Goal: Task Accomplishment & Management: Use online tool/utility

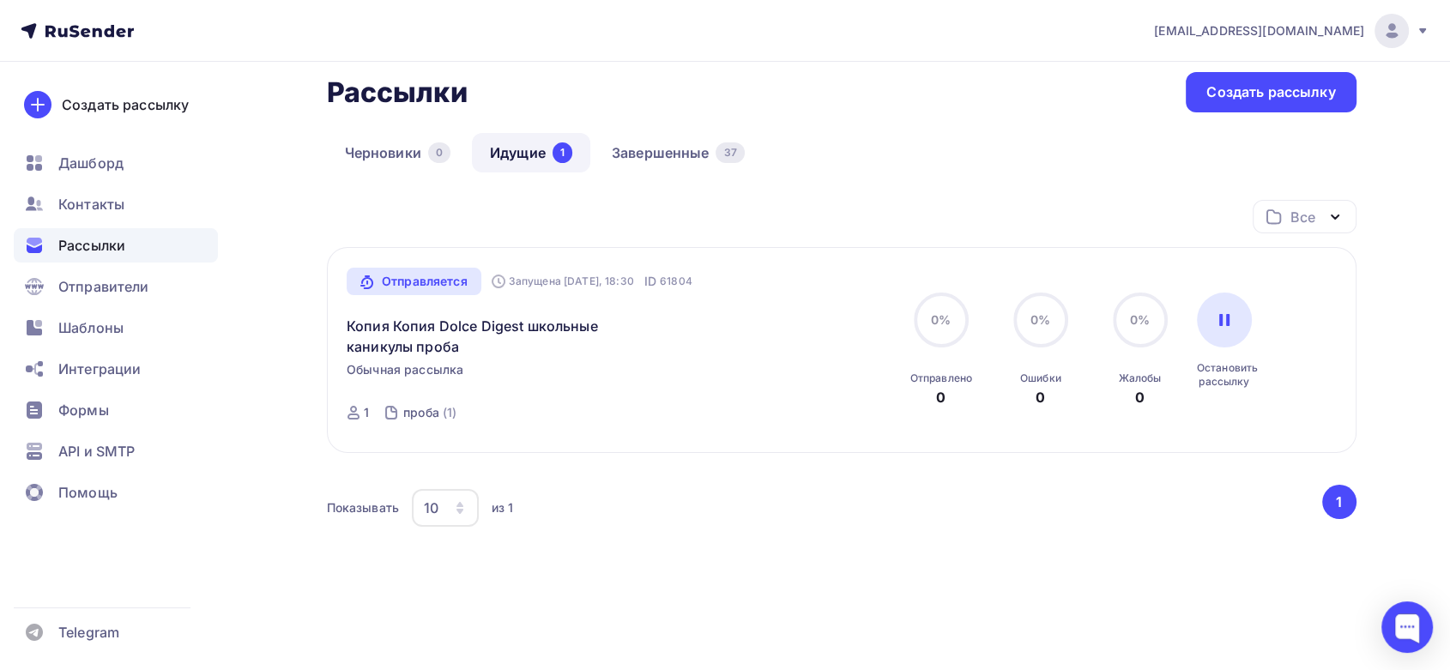
scroll to position [95, 0]
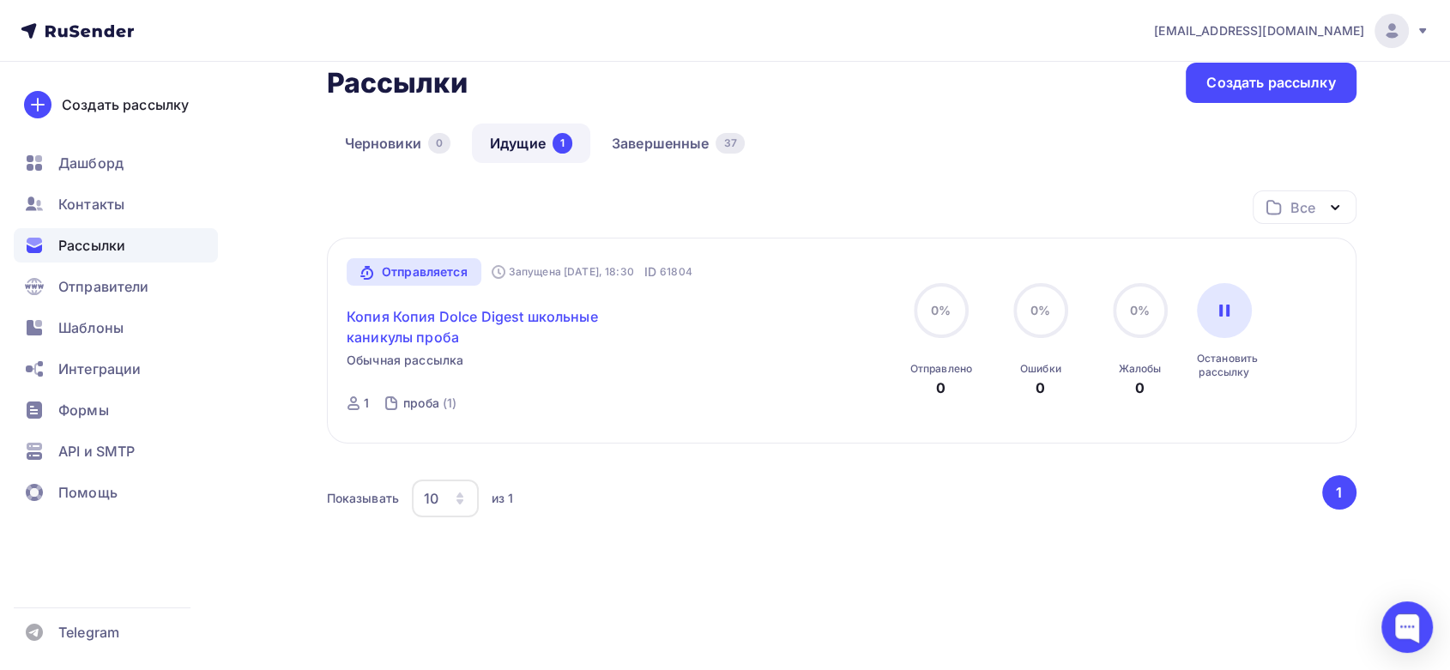
click at [525, 316] on link "Копия Копия Dolce Digest школьные каникулы проба" at bounding box center [494, 326] width 294 height 41
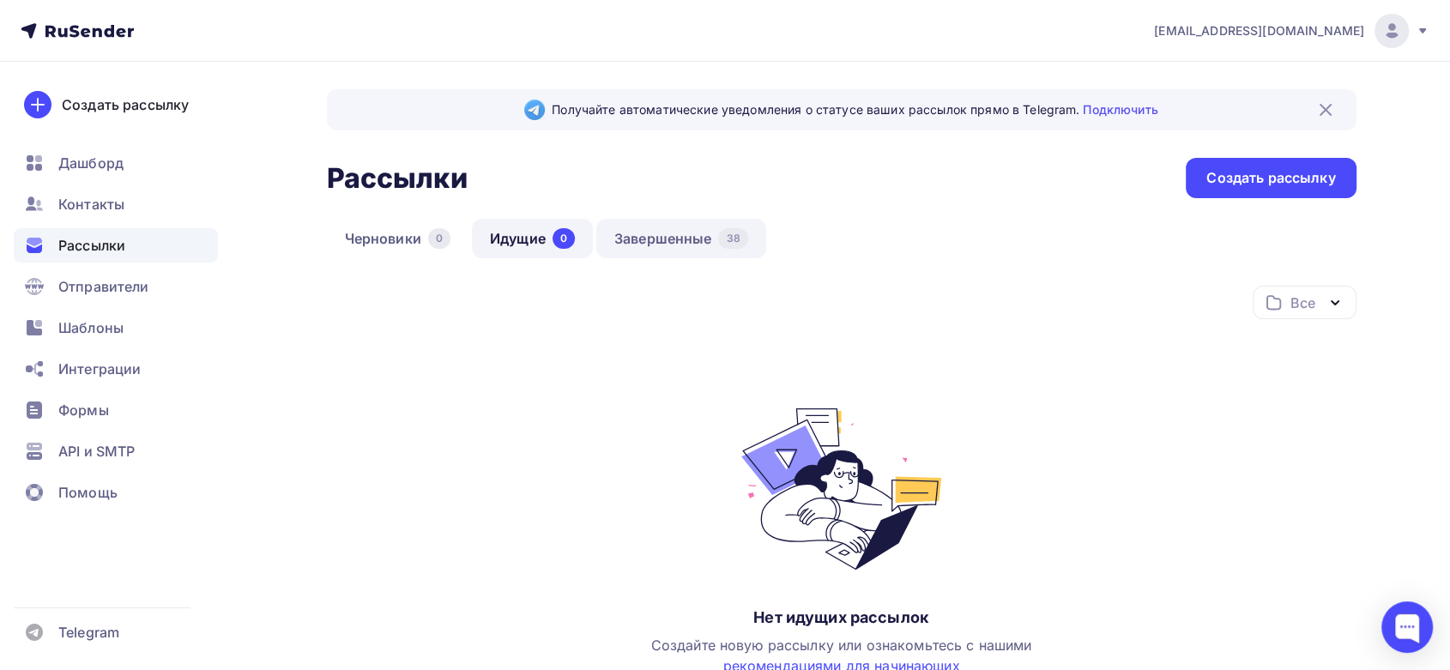
click at [653, 248] on link "Завершенные 38" at bounding box center [681, 238] width 170 height 39
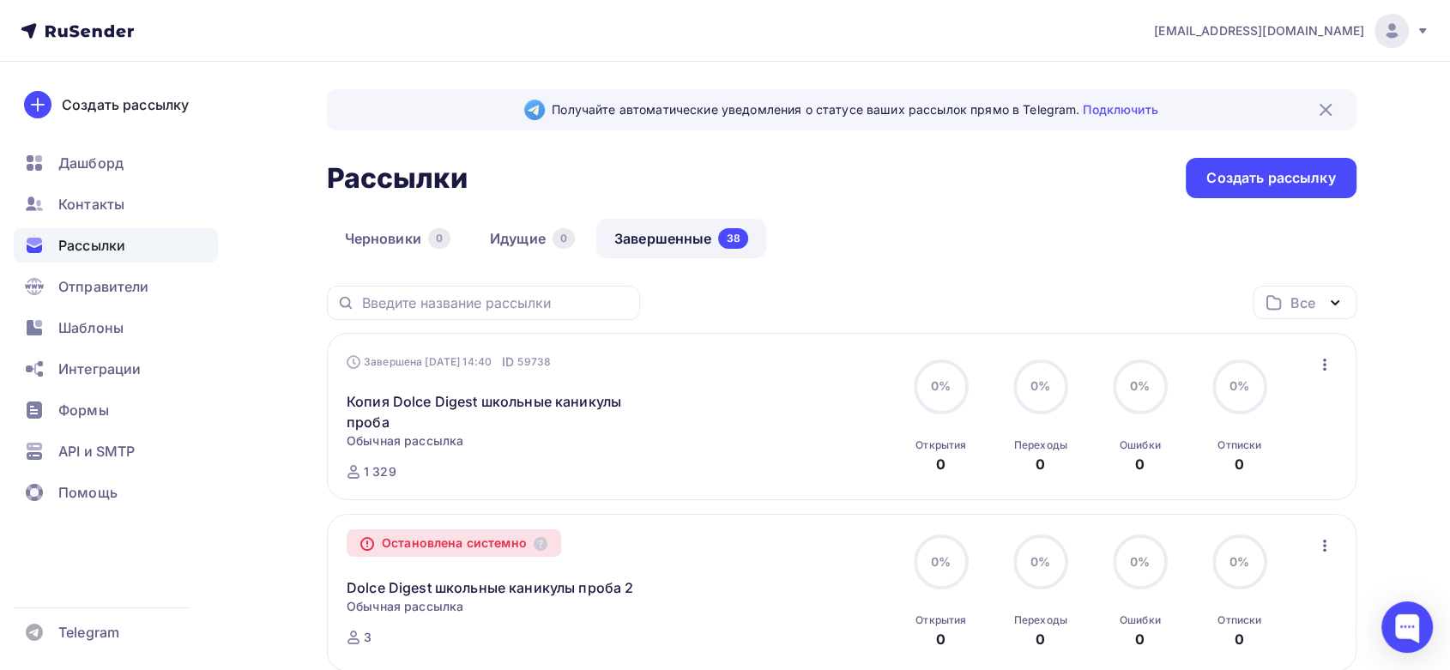
scroll to position [190, 0]
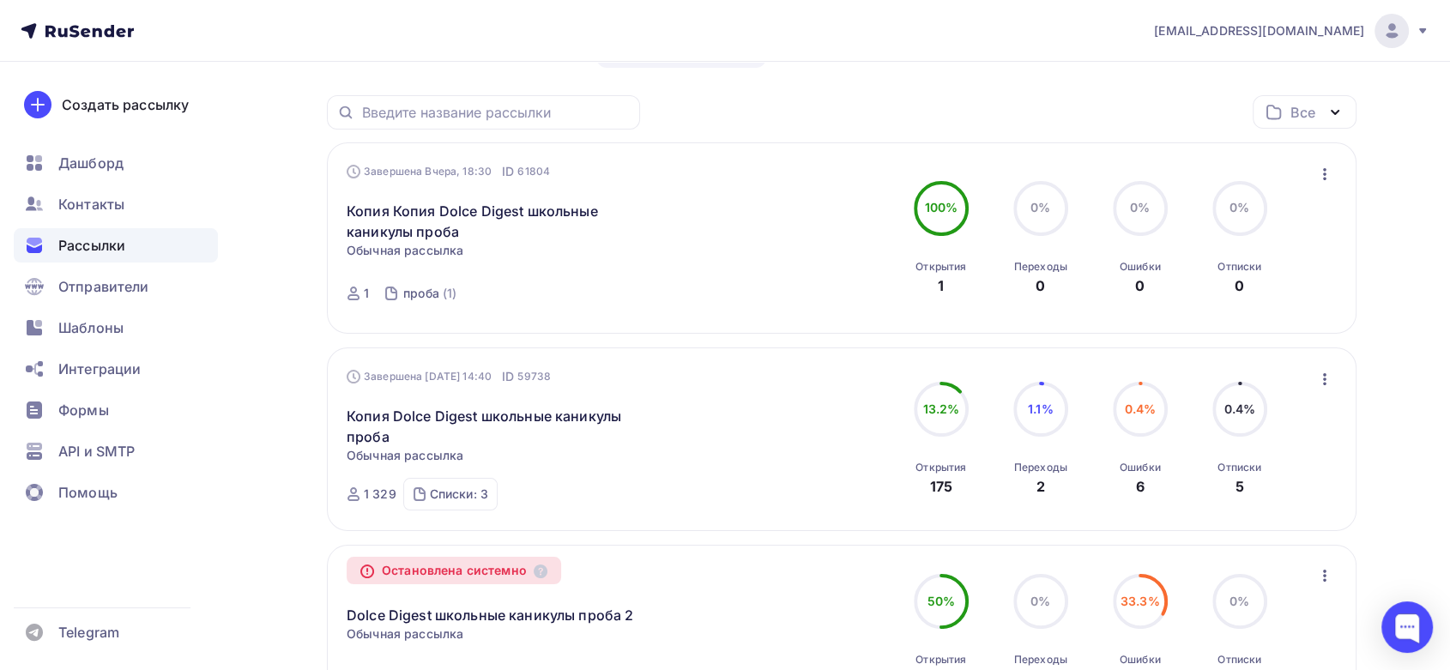
click at [1325, 172] on icon "button" at bounding box center [1324, 174] width 3 height 12
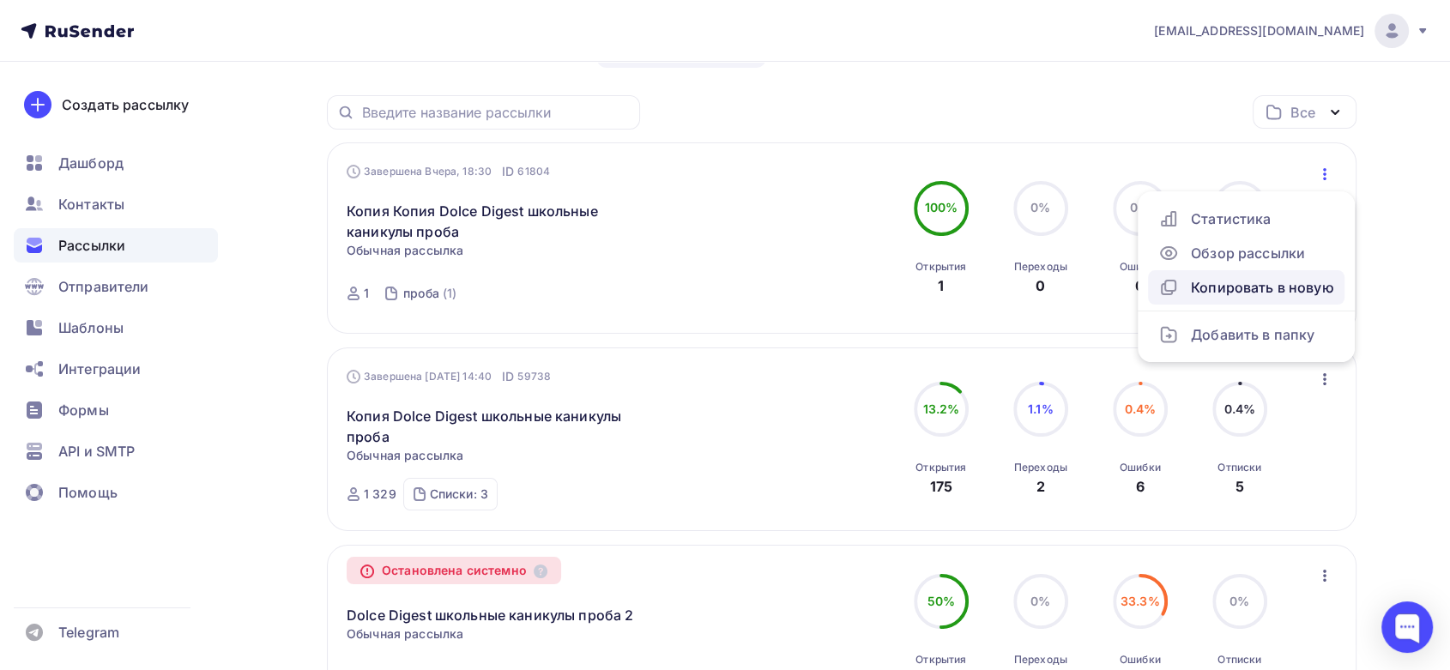
click at [1234, 278] on div "Копировать в новую" at bounding box center [1246, 287] width 176 height 21
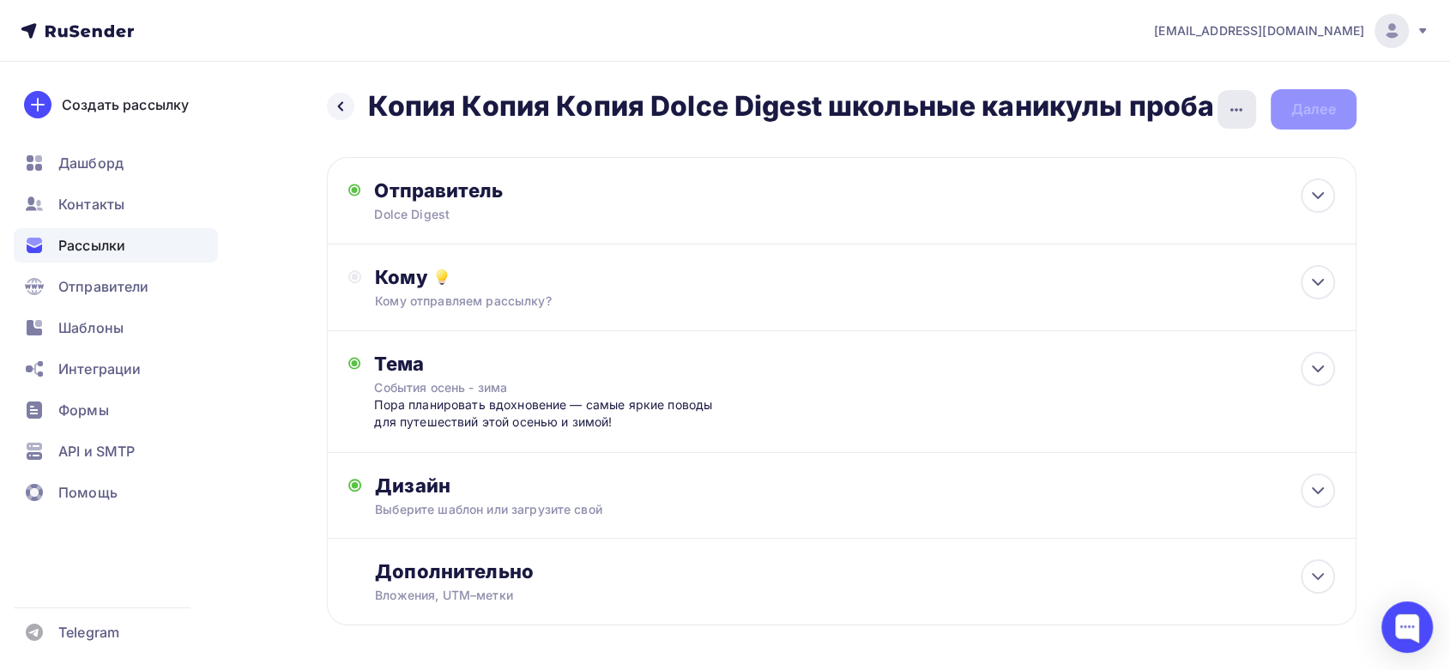
click at [1223, 104] on div "button" at bounding box center [1236, 109] width 39 height 39
click at [1100, 211] on link "Переименовать рассылку" at bounding box center [1146, 197] width 233 height 34
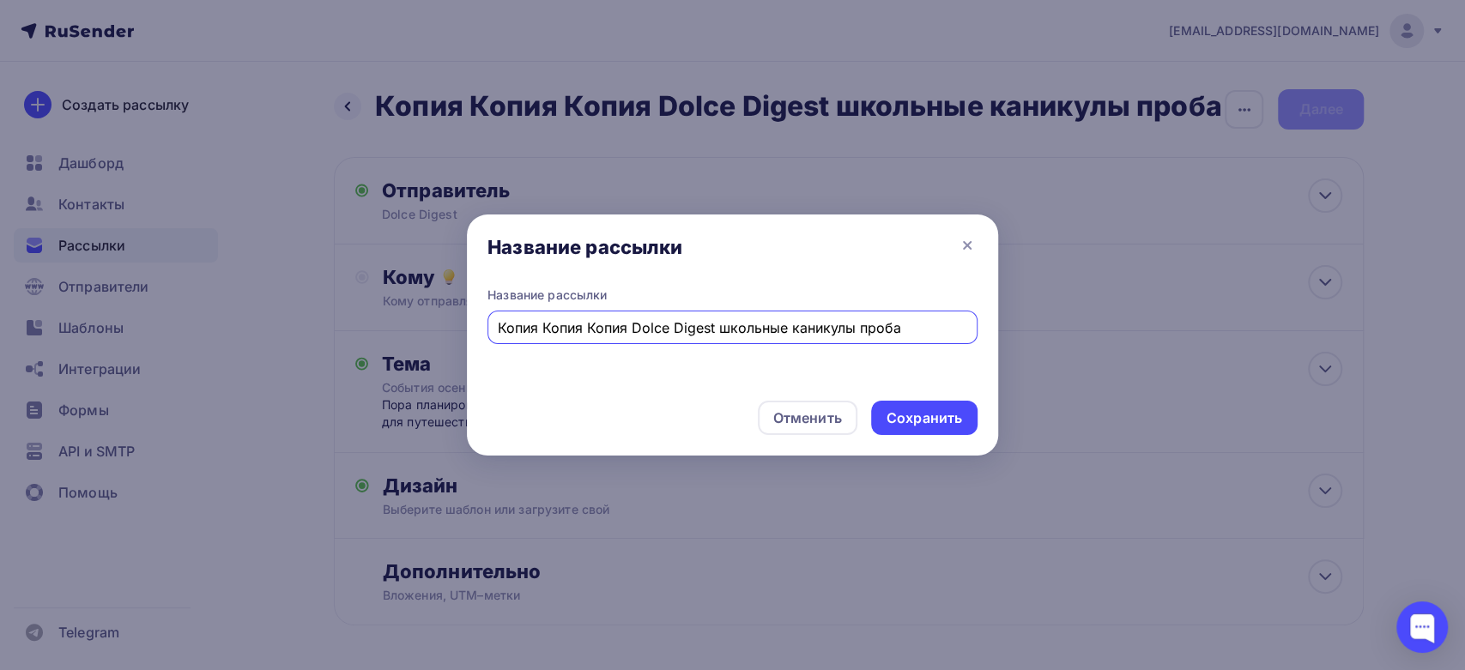
drag, startPoint x: 633, startPoint y: 326, endPoint x: 228, endPoint y: 344, distance: 405.4
click at [228, 344] on div "Название рассылки Название рассылки Копия Копия Копия Dolce Digest школьные кан…" at bounding box center [732, 335] width 1465 height 670
drag, startPoint x: 719, startPoint y: 328, endPoint x: 581, endPoint y: 356, distance: 141.0
click at [581, 356] on div "Название рассылки Dolce Digest школьные каникулы проба" at bounding box center [732, 337] width 531 height 100
type input "Dolce Digest осень-зима проба"
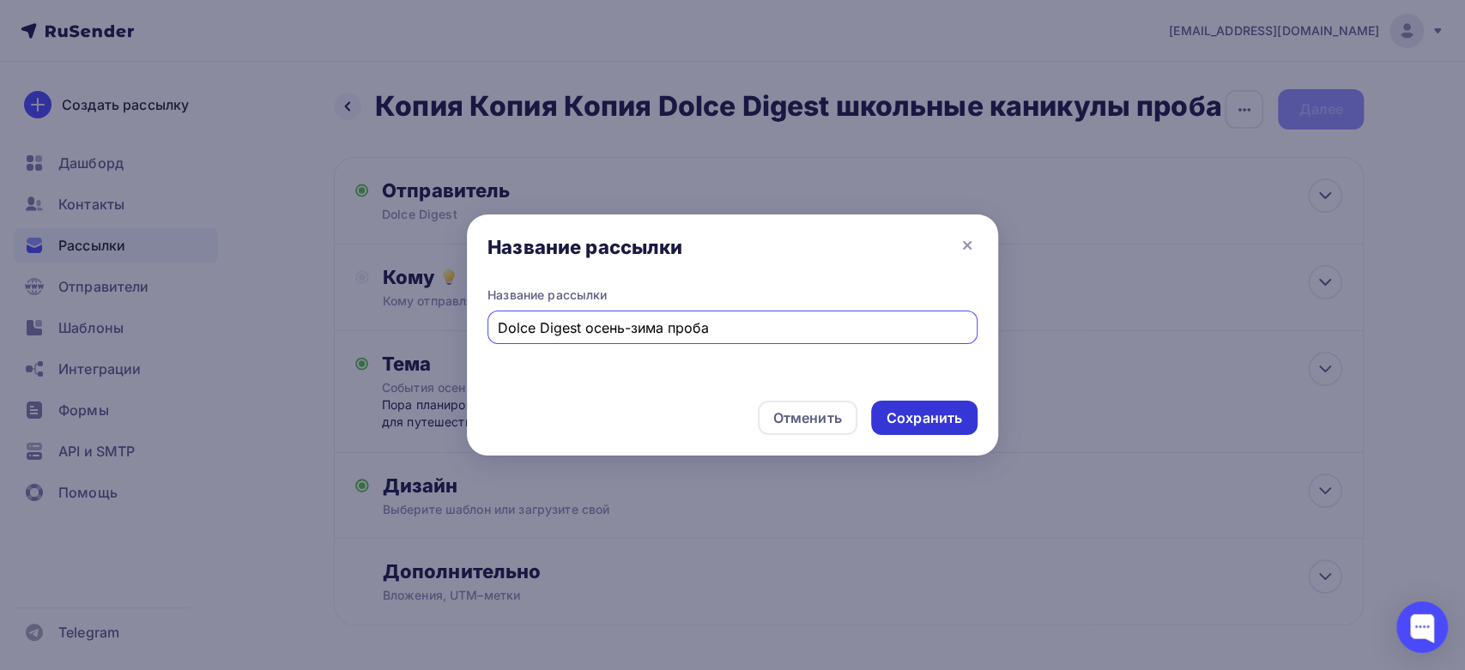
click at [933, 415] on div "Сохранить" at bounding box center [924, 418] width 76 height 20
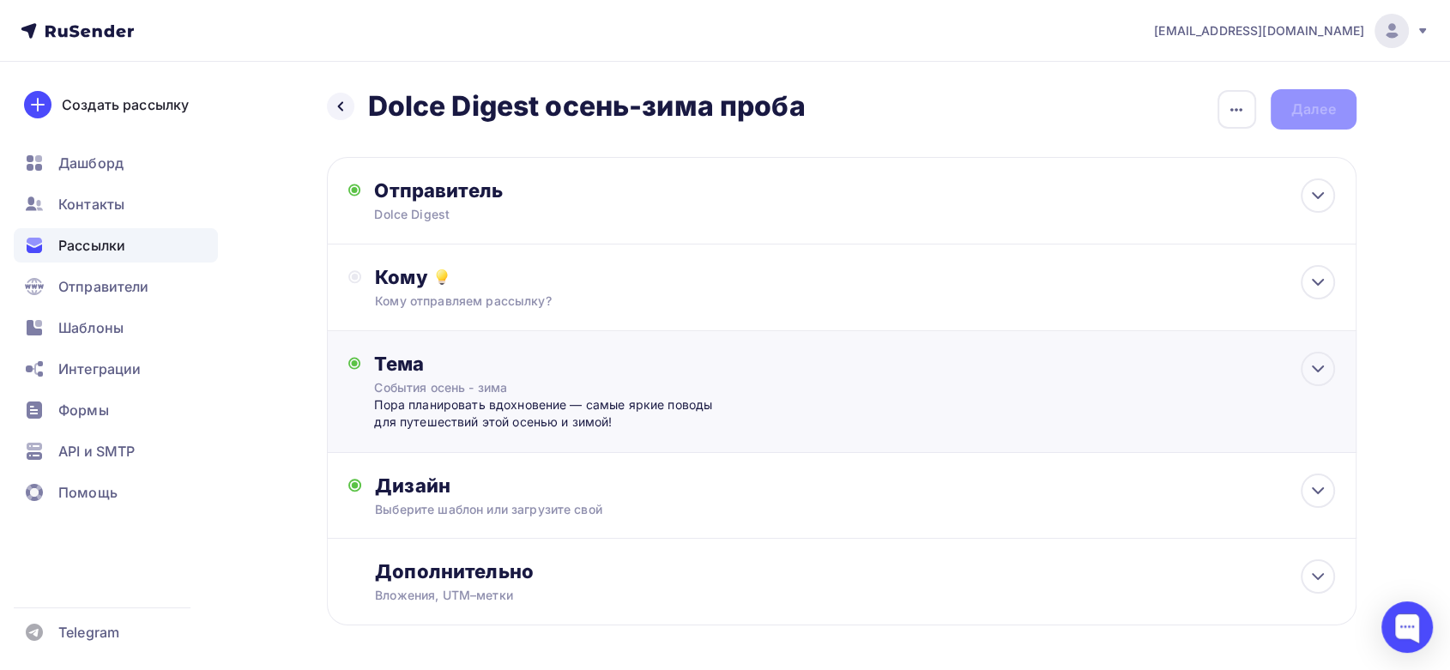
scroll to position [64, 0]
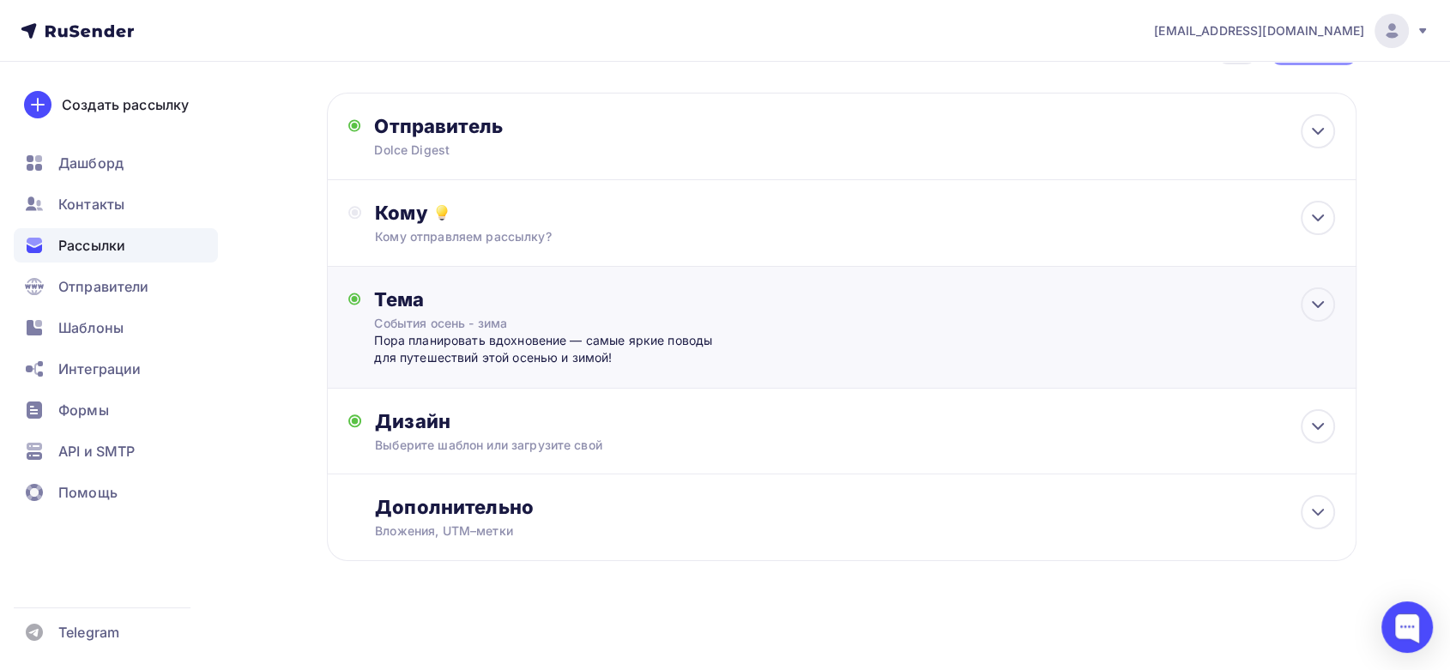
click at [596, 356] on div "Пора планировать вдохновение — самые яркие поводы для путешествий этой осенью и…" at bounding box center [543, 349] width 339 height 35
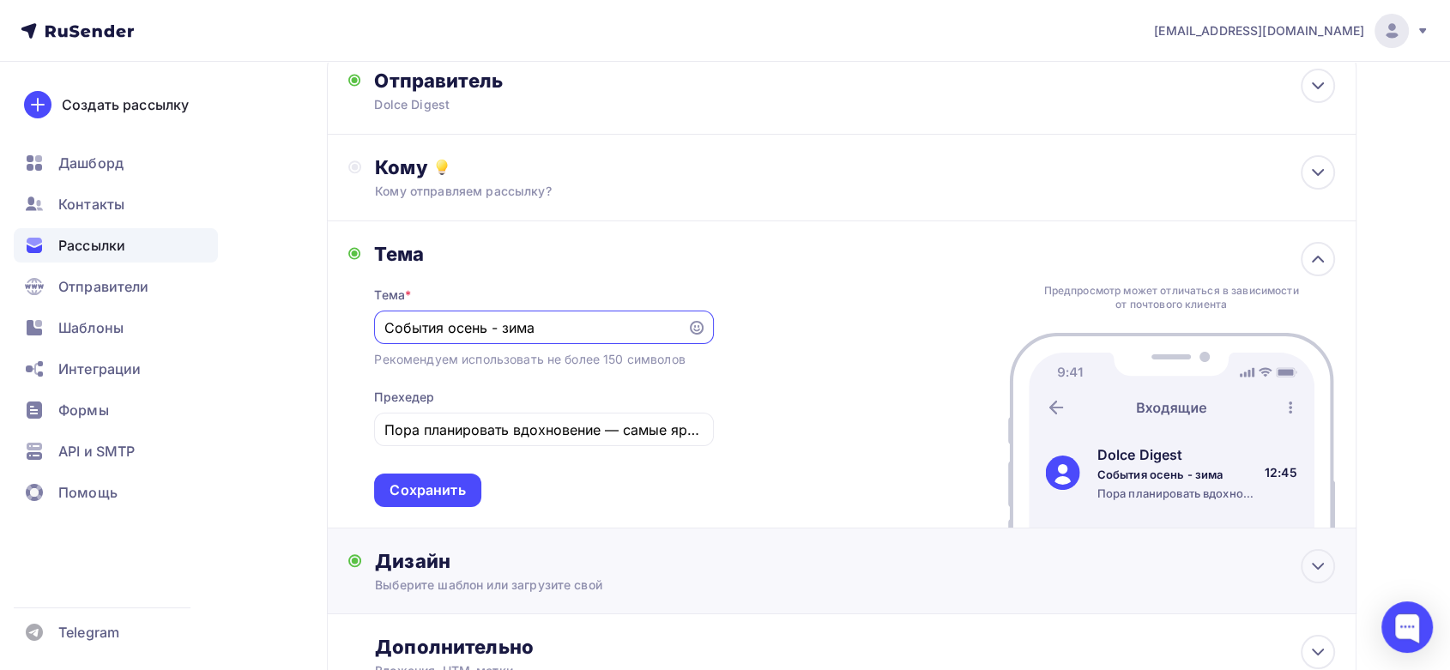
scroll to position [220, 0]
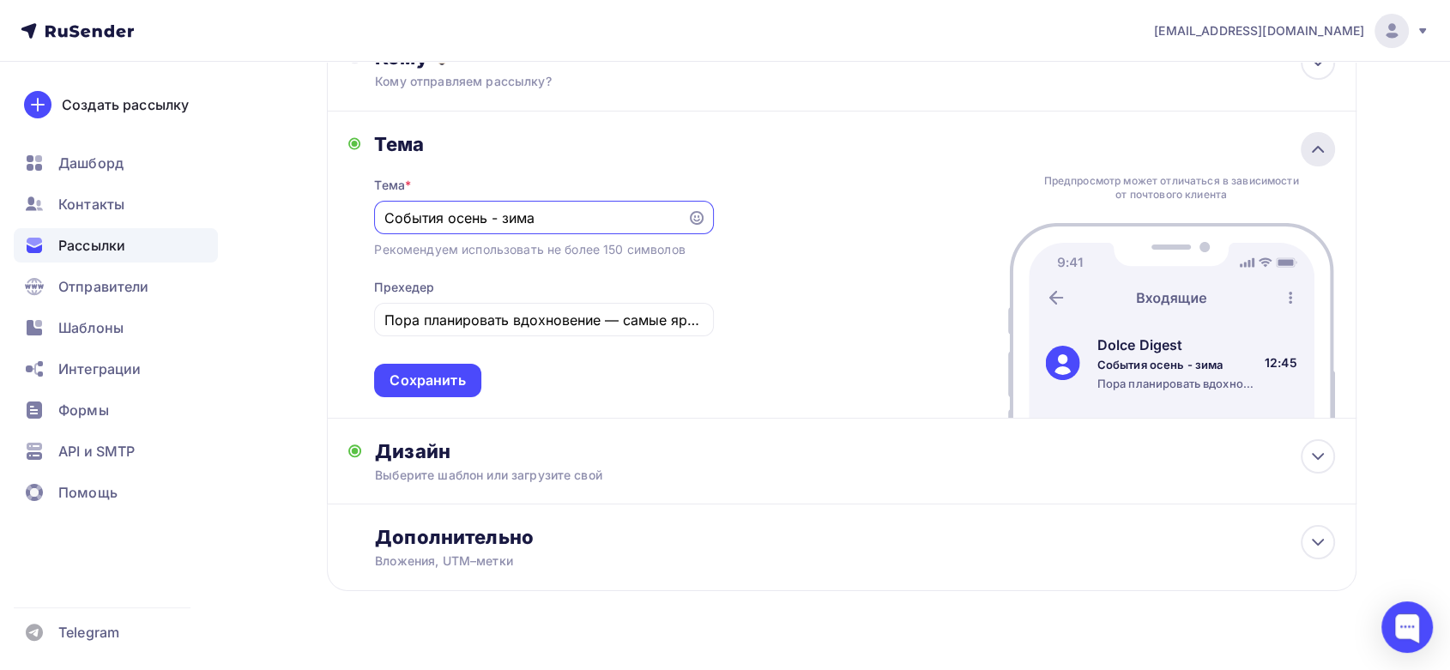
click at [1321, 152] on icon at bounding box center [1318, 149] width 21 height 21
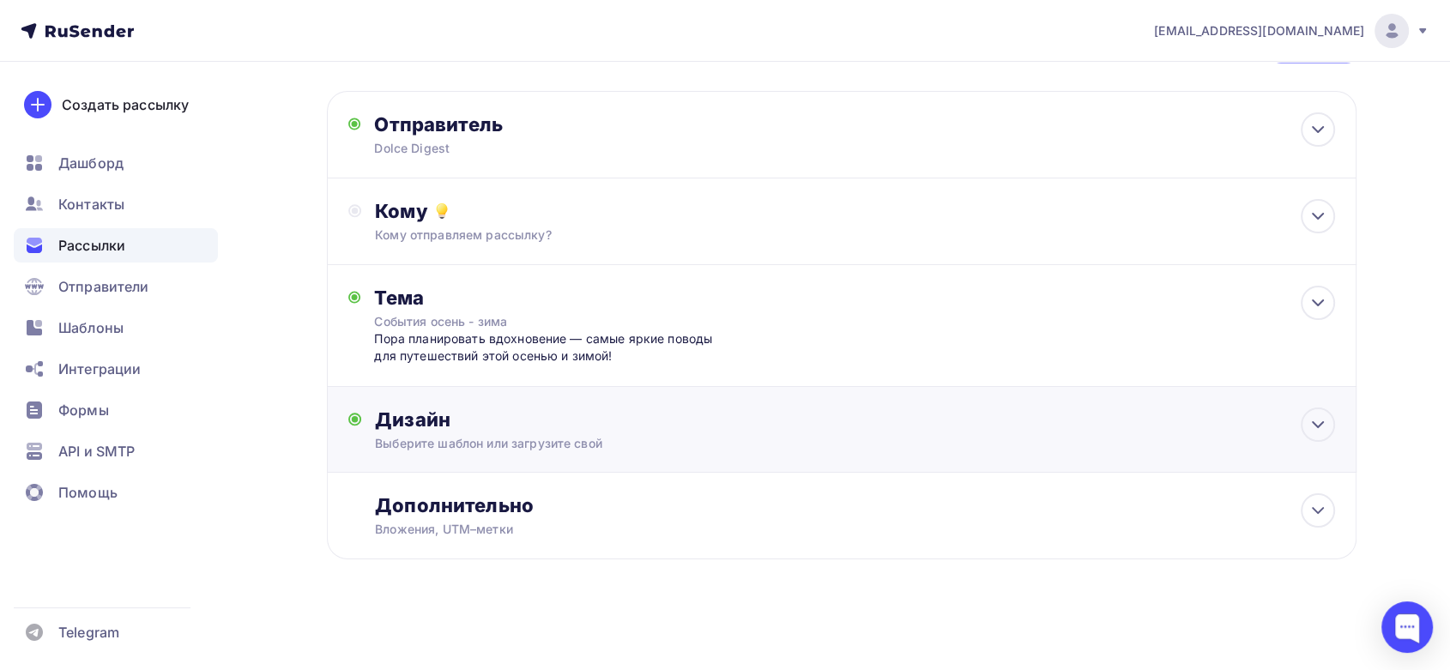
scroll to position [64, 0]
click at [559, 421] on div "Дизайн" at bounding box center [854, 421] width 959 height 24
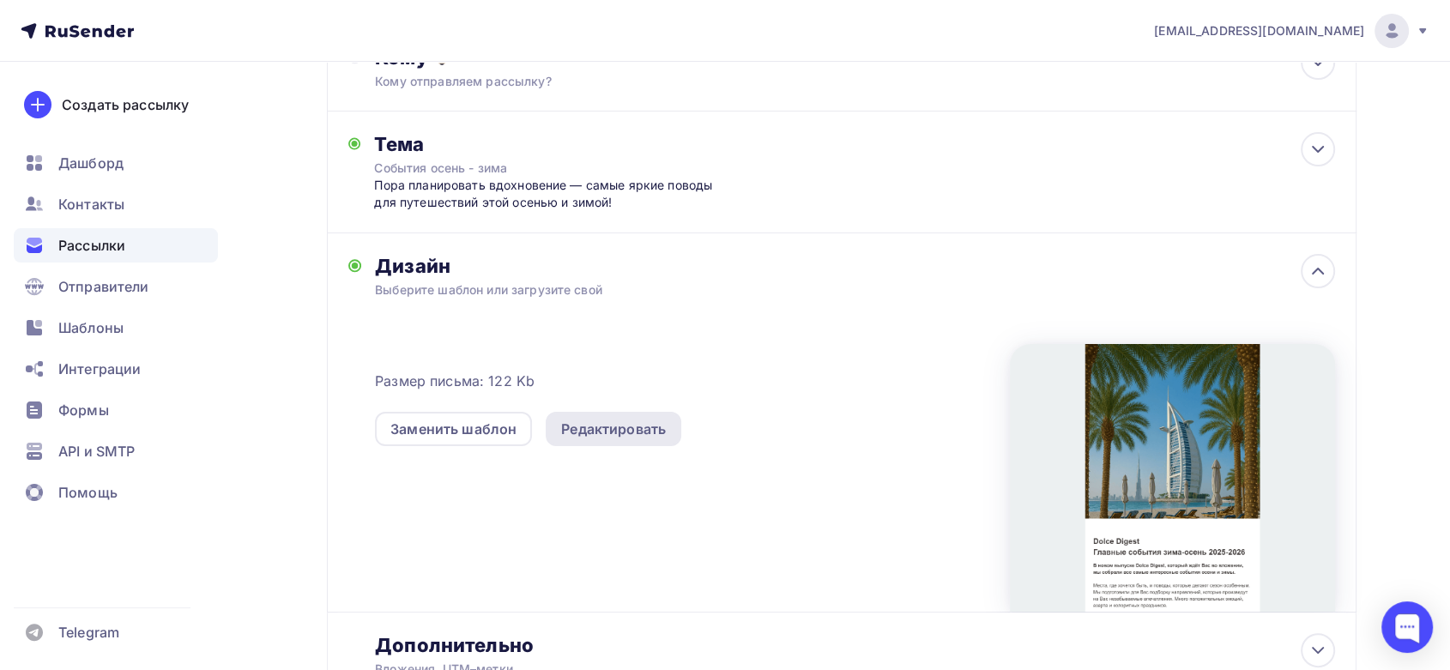
click at [611, 428] on div "Редактировать" at bounding box center [613, 429] width 105 height 21
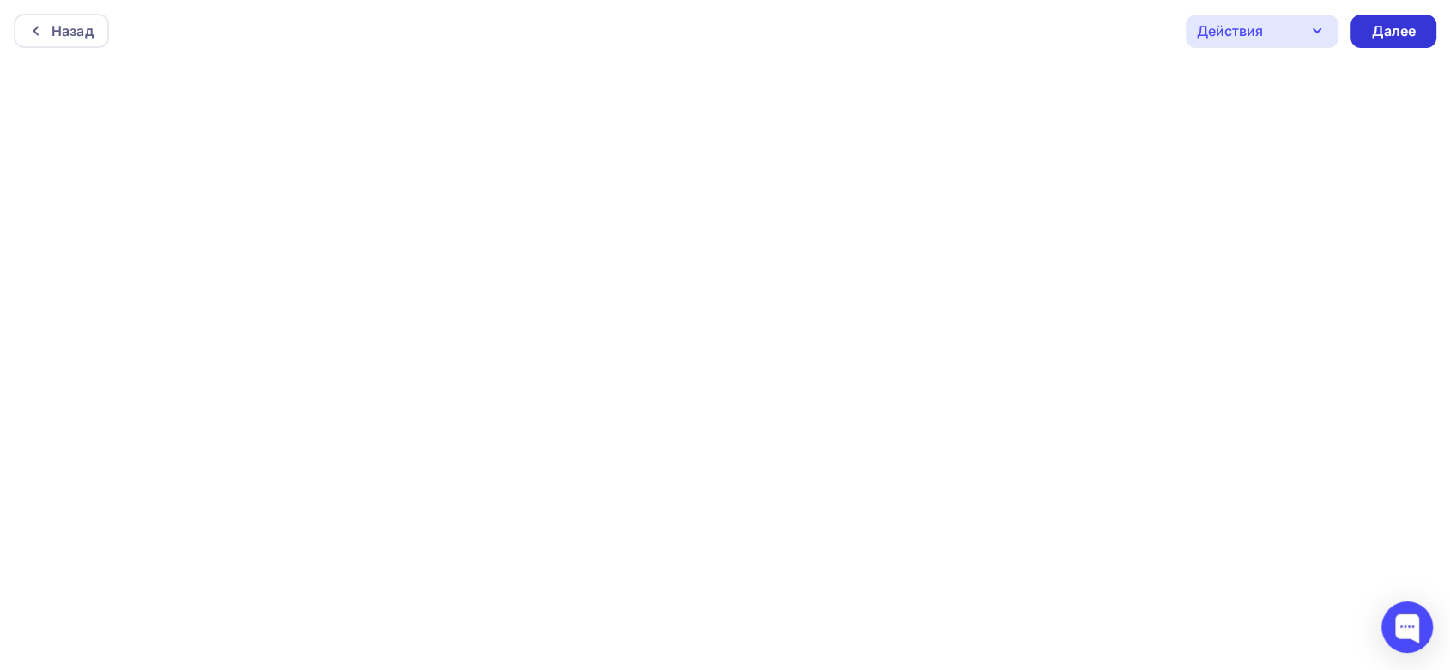
click at [1400, 32] on div "Далее" at bounding box center [1393, 31] width 45 height 20
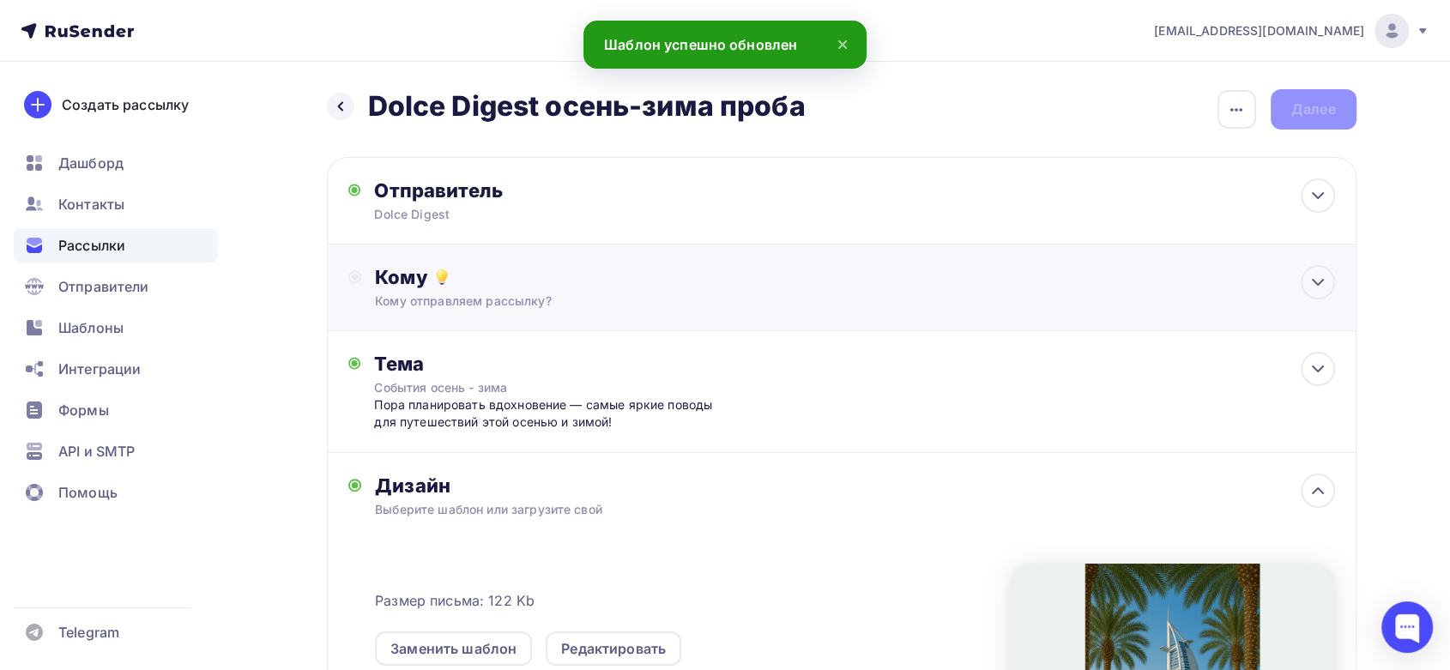
click at [468, 289] on div "Кому Кому отправляем рассылку? Списки получателей Выберите список Все списки id…" at bounding box center [854, 287] width 959 height 45
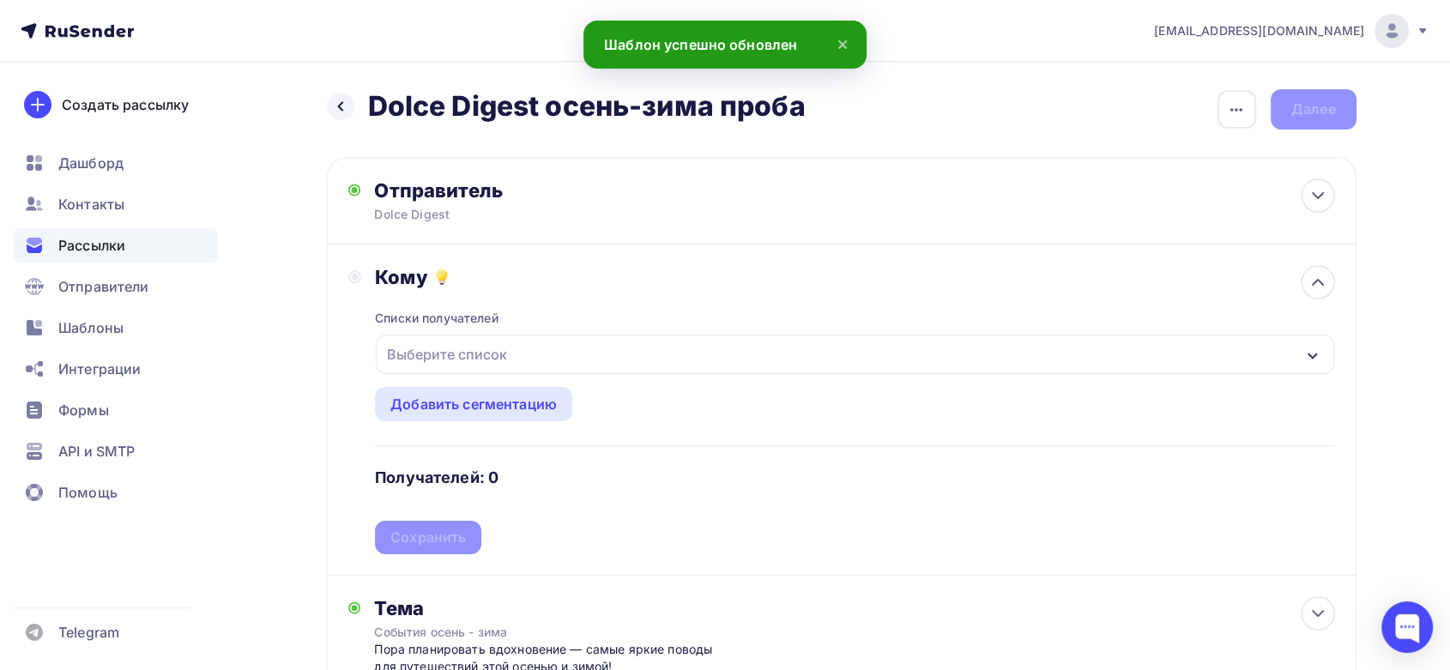
click at [484, 353] on div "Выберите список" at bounding box center [447, 354] width 134 height 31
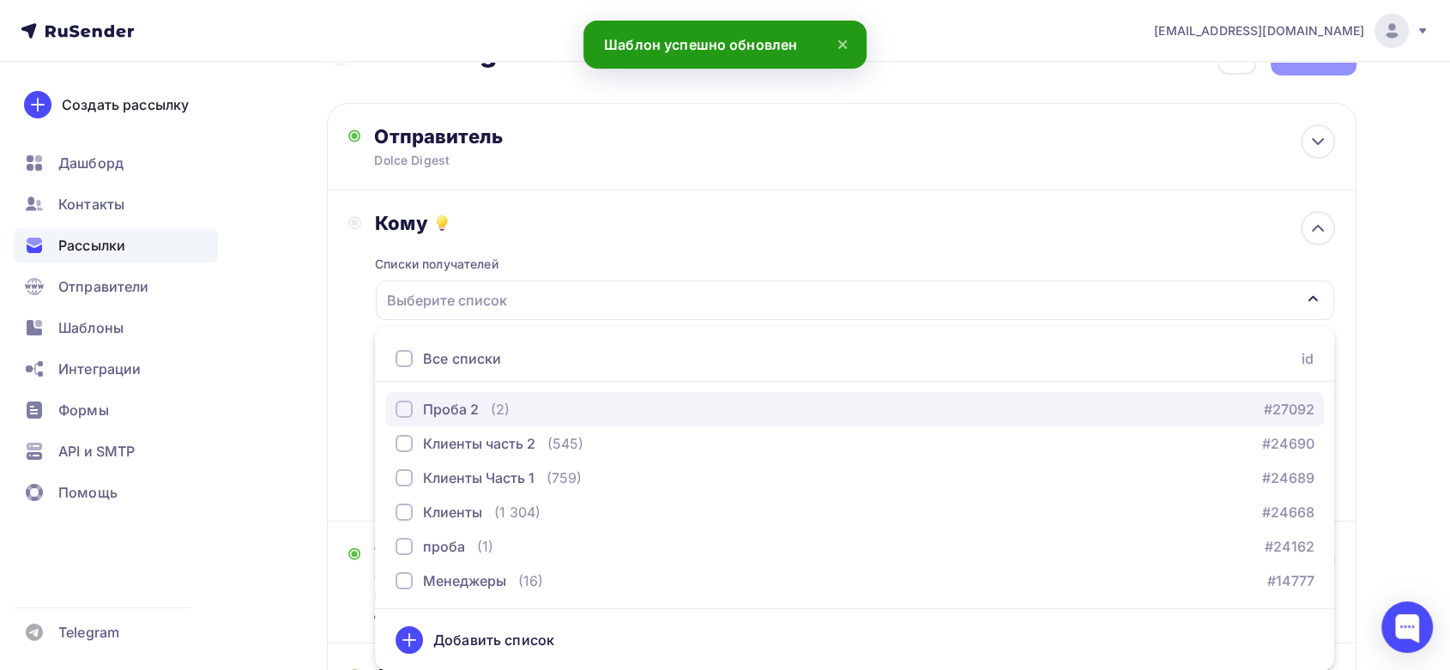
click at [426, 408] on div "Проба 2" at bounding box center [451, 409] width 56 height 21
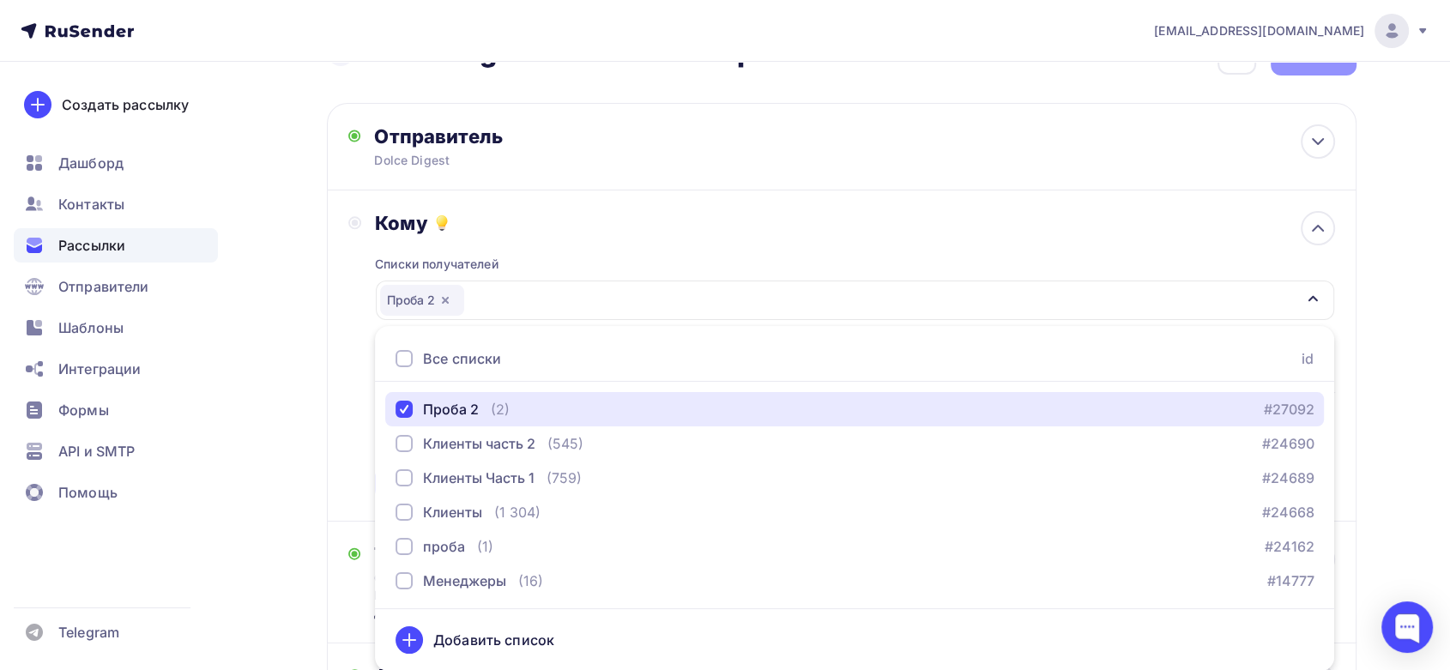
click at [1308, 295] on icon "button" at bounding box center [1313, 299] width 14 height 14
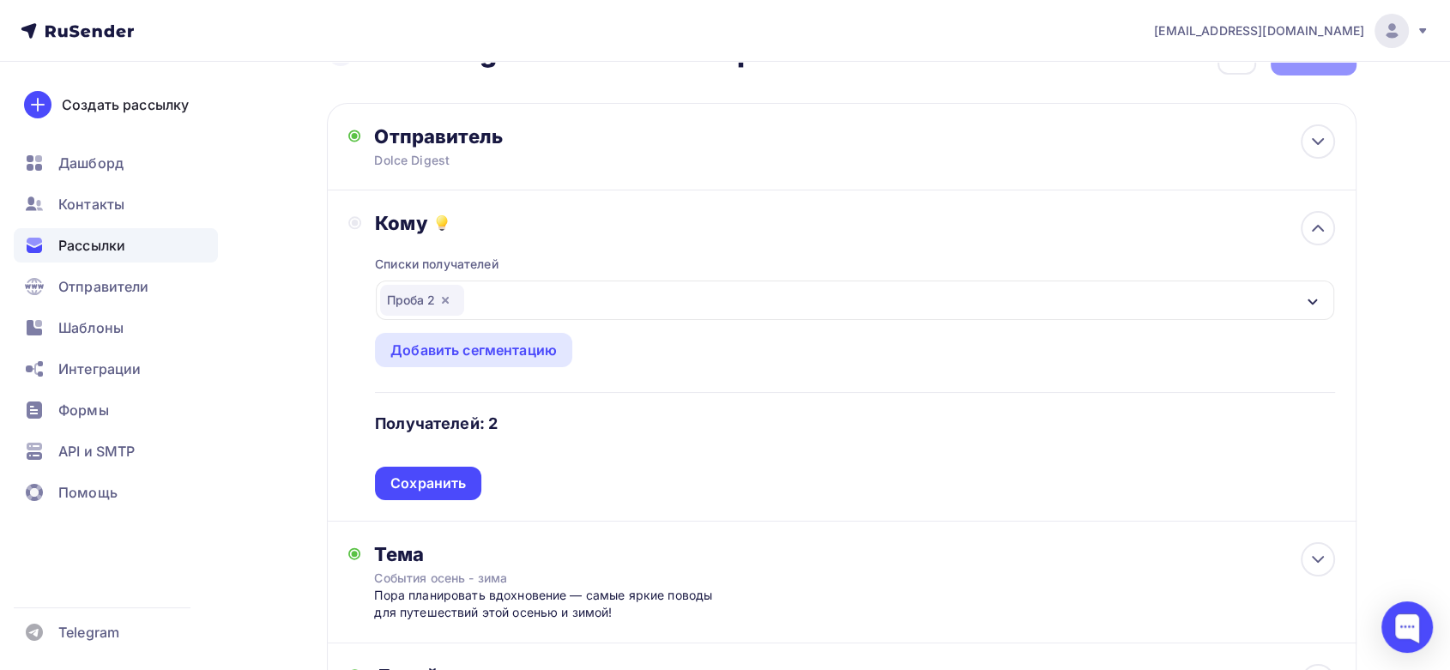
click at [444, 297] on icon "button" at bounding box center [445, 300] width 14 height 14
click at [486, 301] on div "Выберите список" at bounding box center [447, 300] width 134 height 31
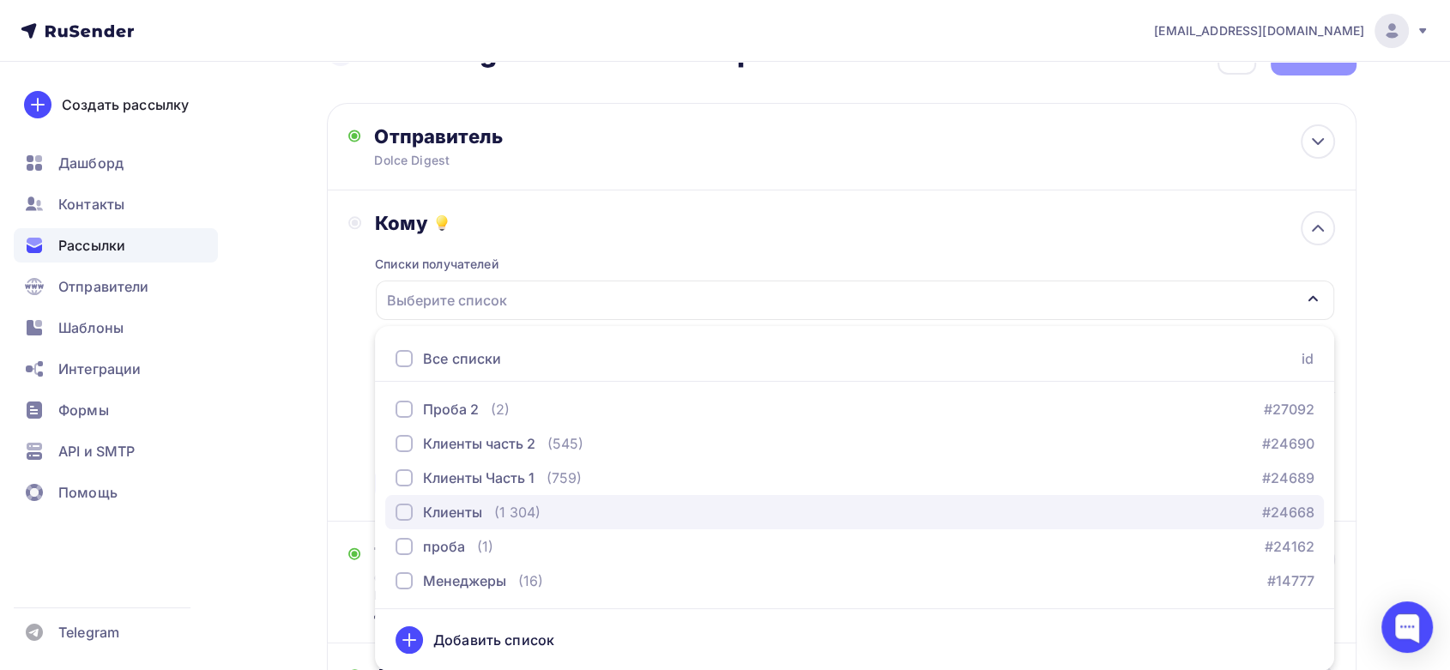
click at [438, 510] on div "Клиенты" at bounding box center [452, 512] width 59 height 21
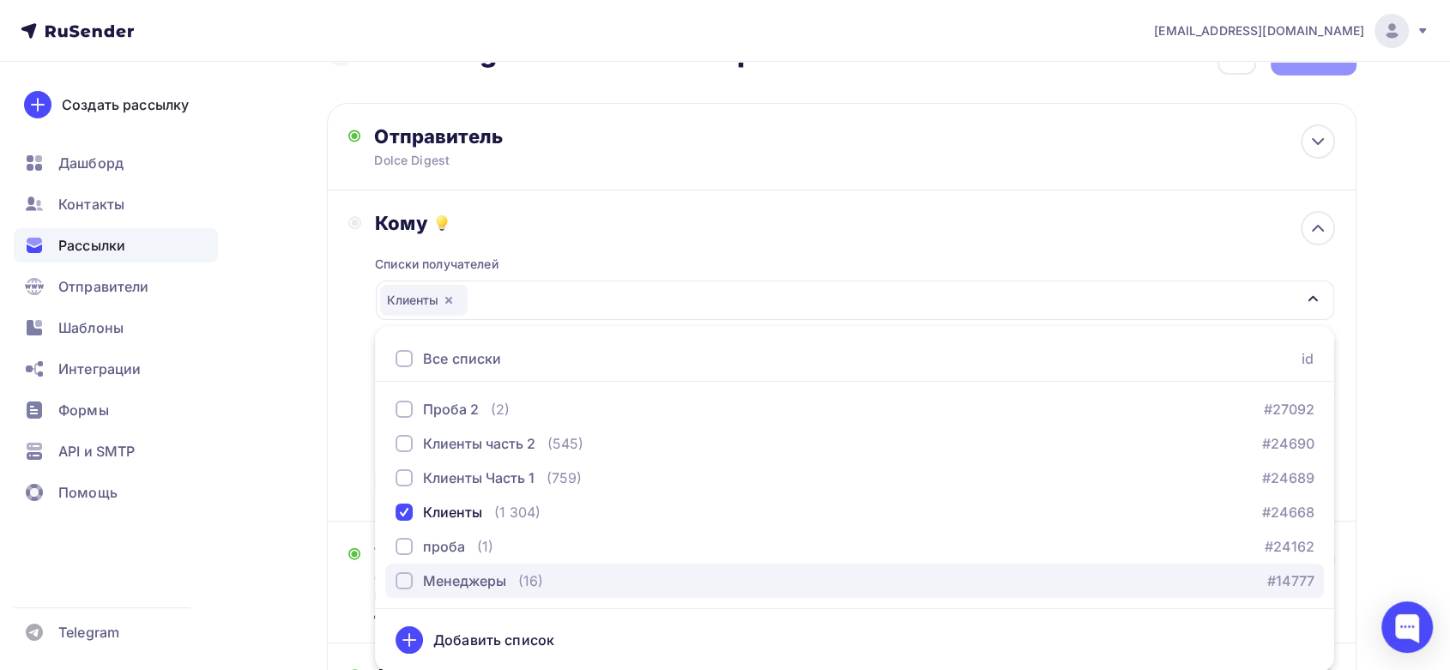
click at [457, 568] on button "Менеджеры (16) #14777" at bounding box center [854, 581] width 939 height 34
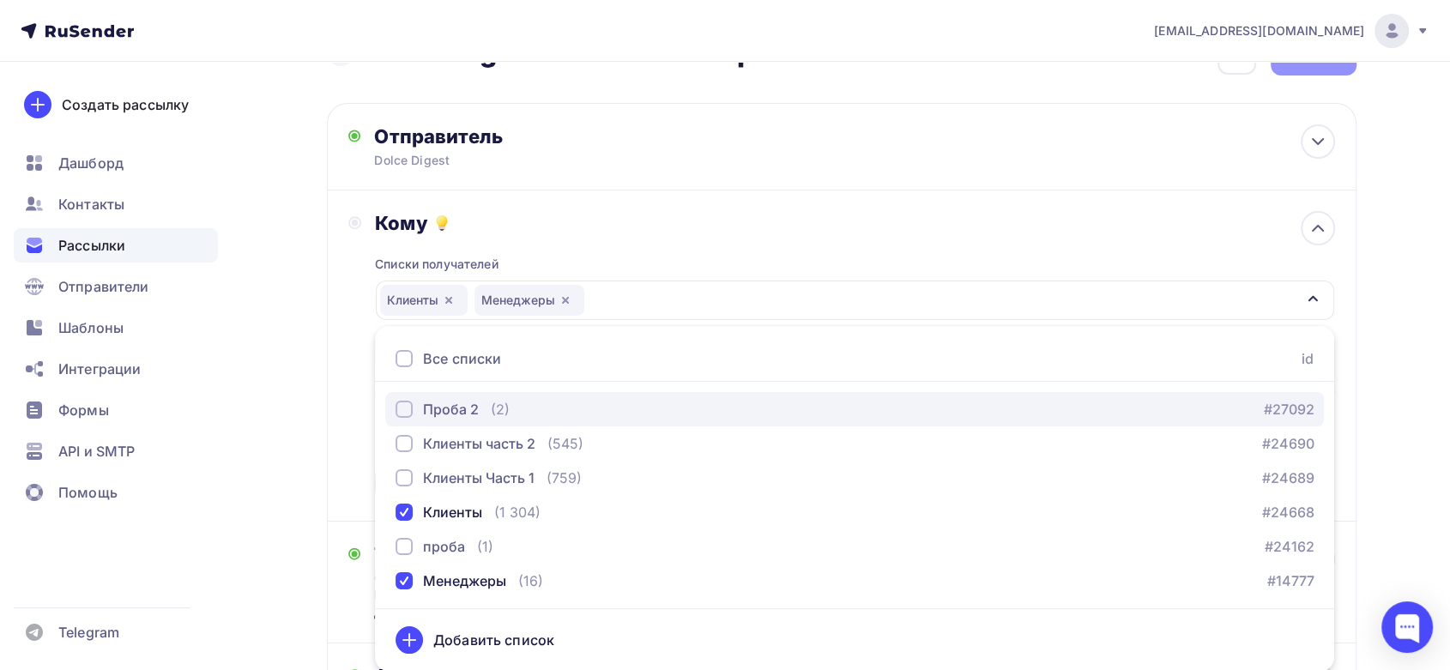
click at [441, 403] on div "Проба 2" at bounding box center [451, 409] width 56 height 21
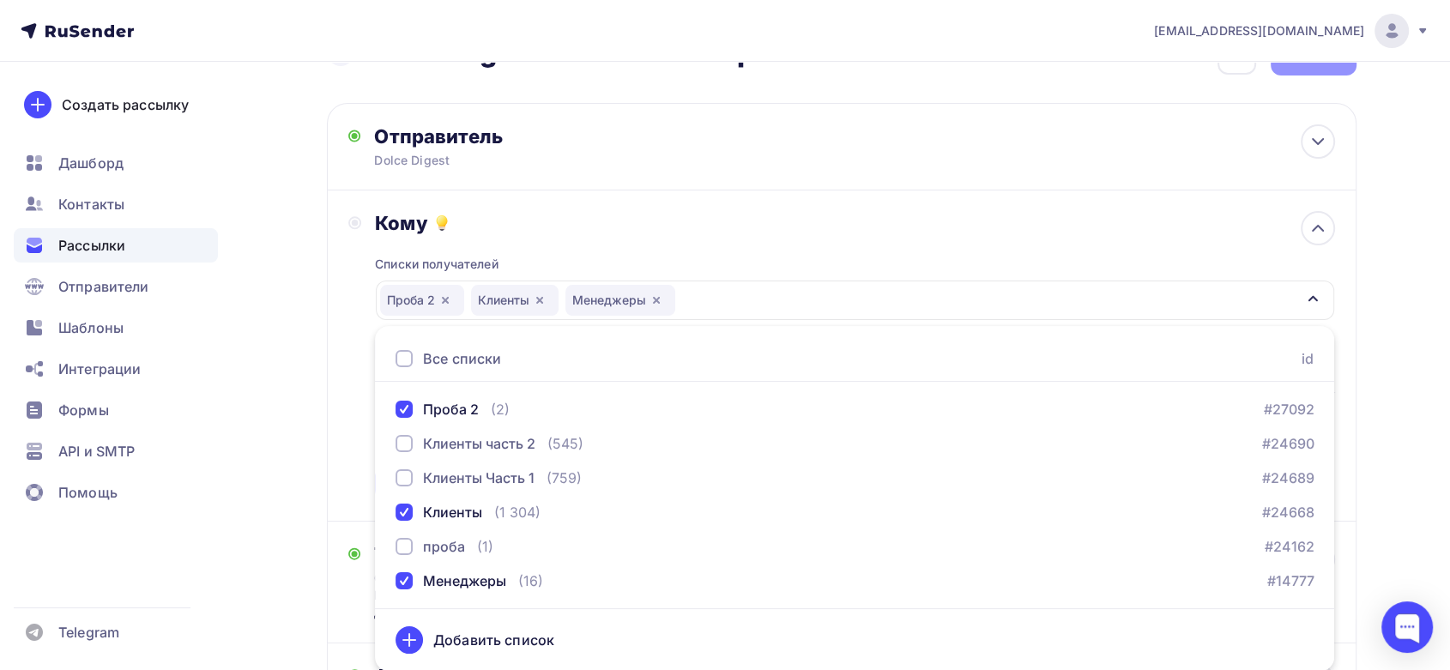
click at [348, 345] on div "Кому Списки получателей Проба 2 Клиенты Менеджеры Все списки id Проба 2 (2) #27…" at bounding box center [841, 355] width 987 height 289
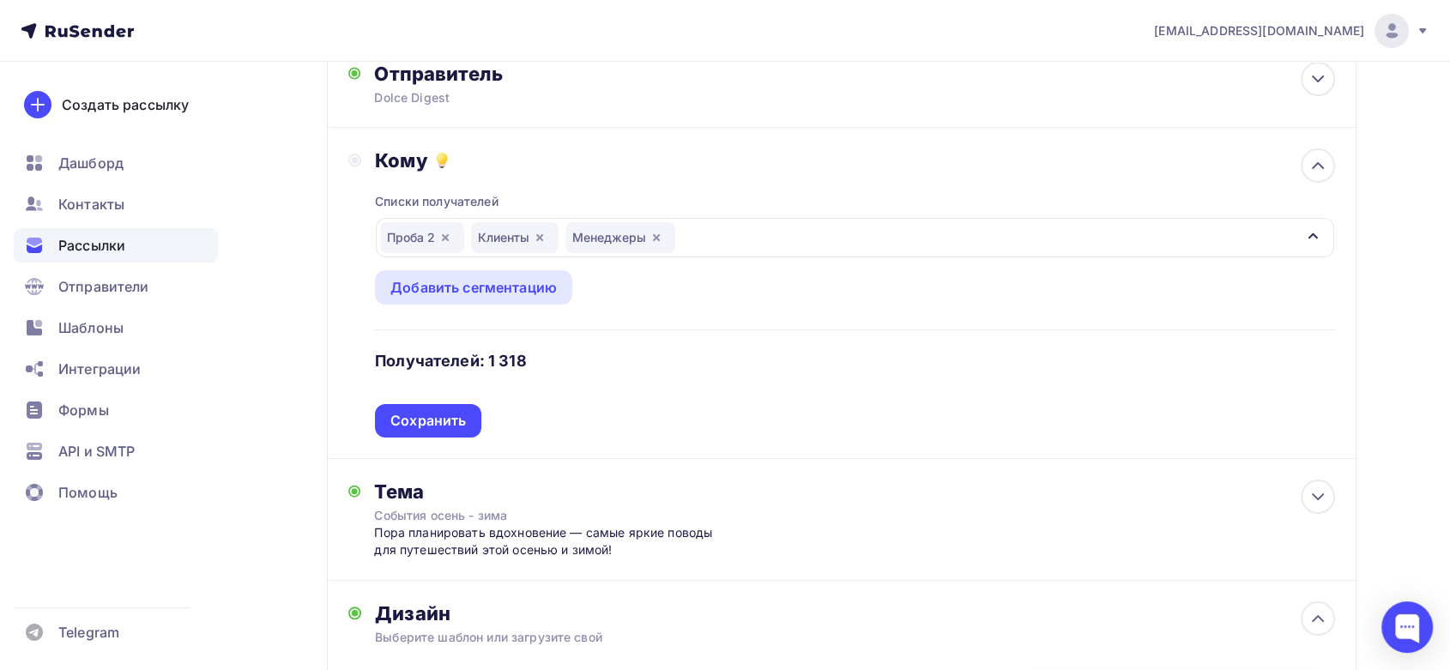
scroll to position [149, 0]
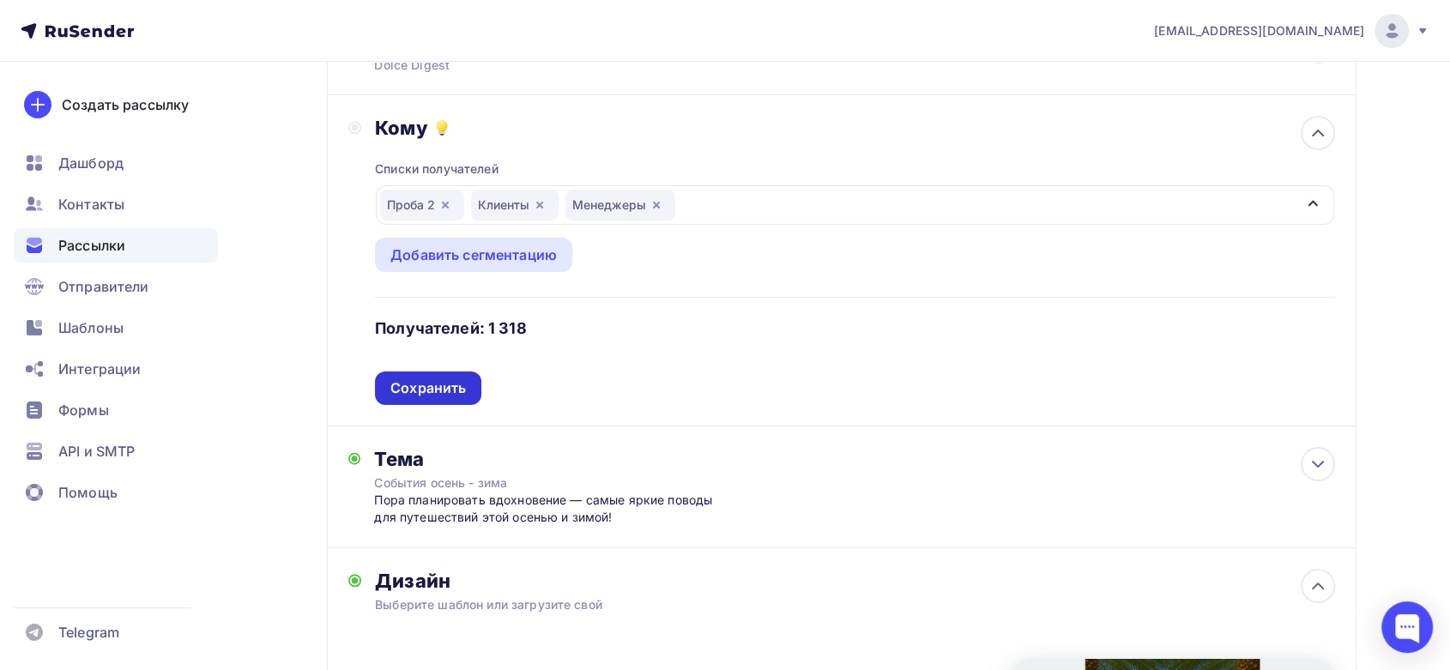
click at [449, 381] on div "Сохранить" at bounding box center [428, 388] width 76 height 20
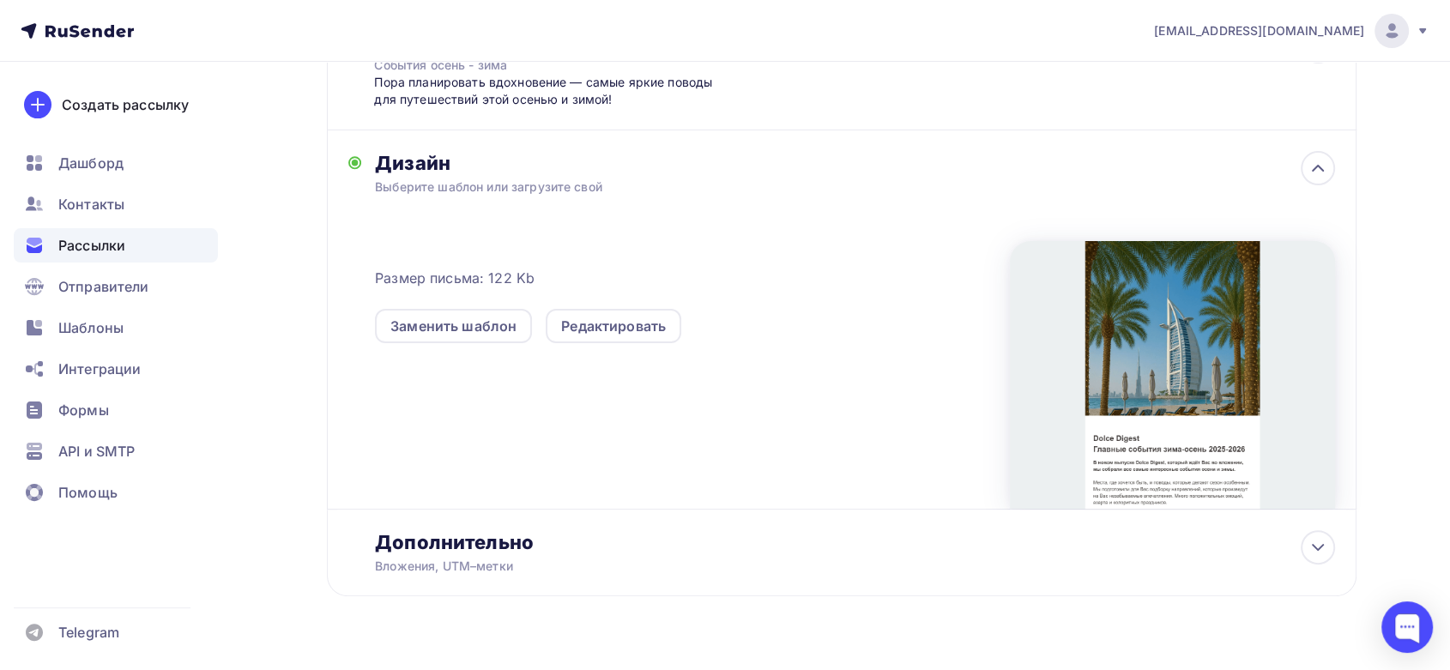
scroll to position [358, 0]
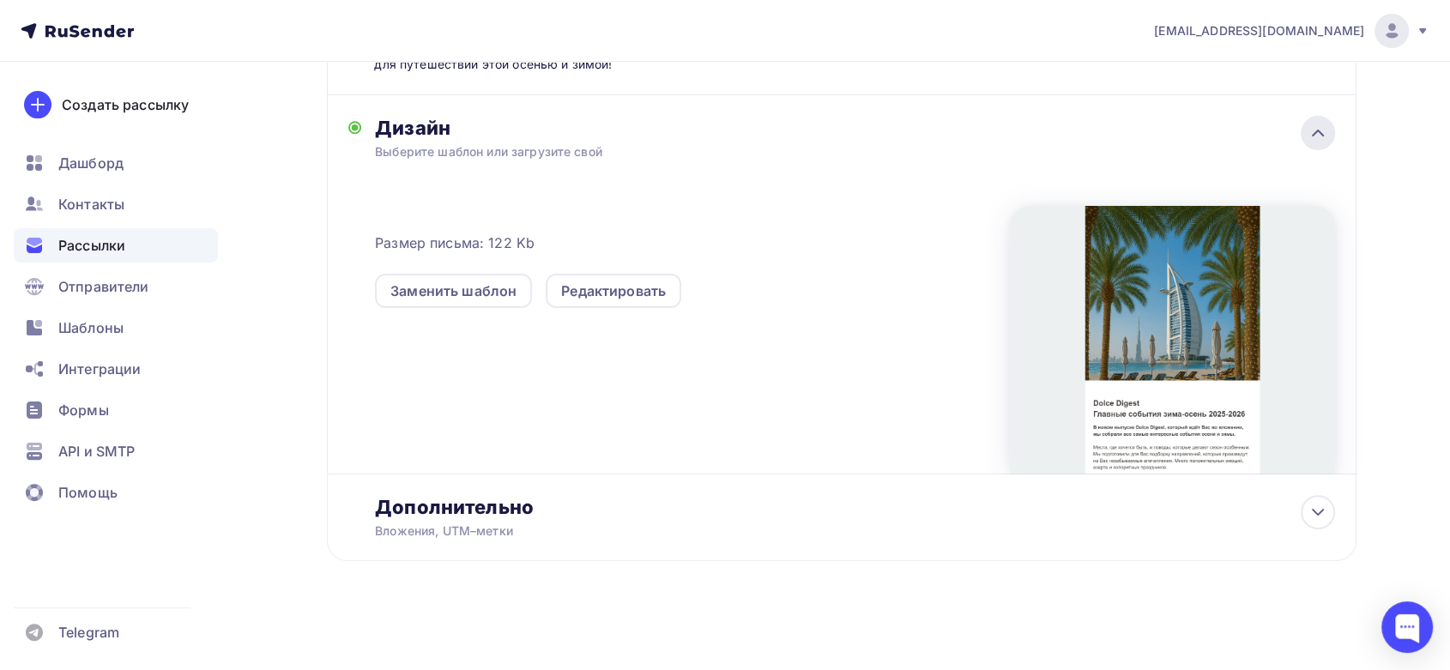
click at [1304, 142] on div at bounding box center [1318, 133] width 34 height 34
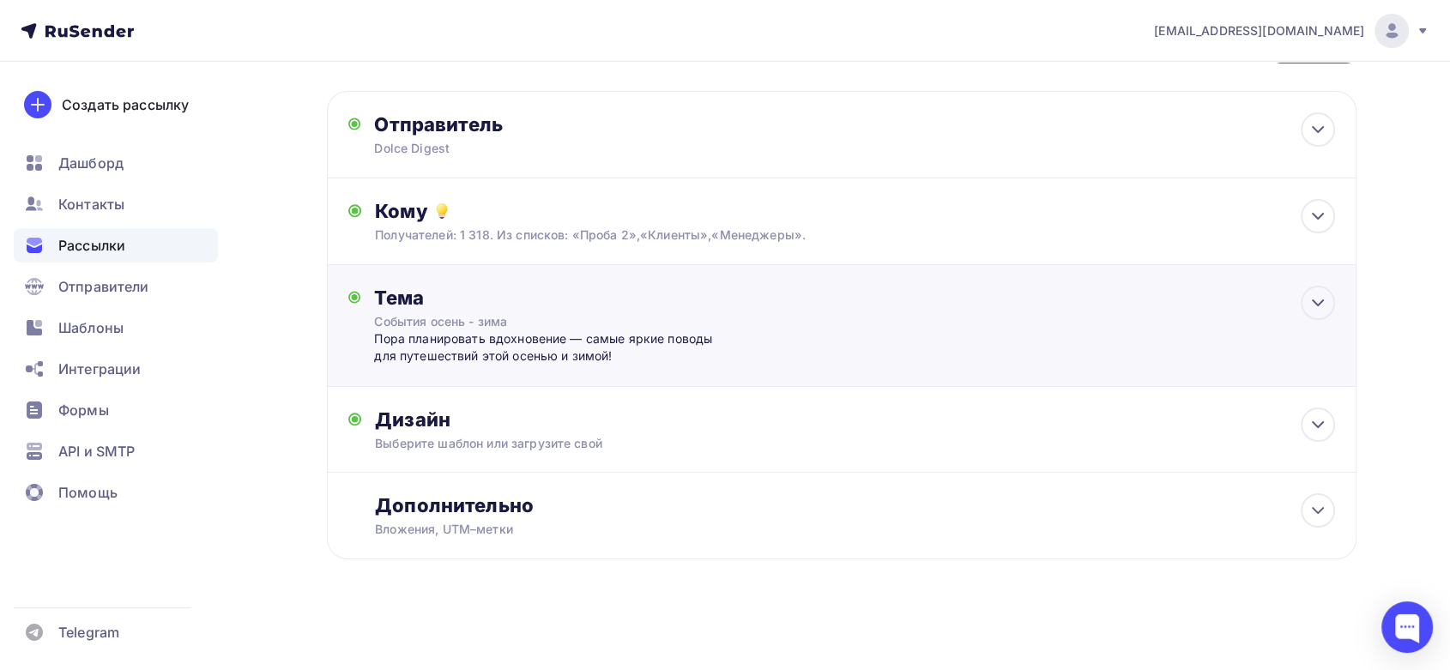
scroll to position [64, 0]
click at [543, 499] on div "Дополнительно" at bounding box center [854, 507] width 959 height 24
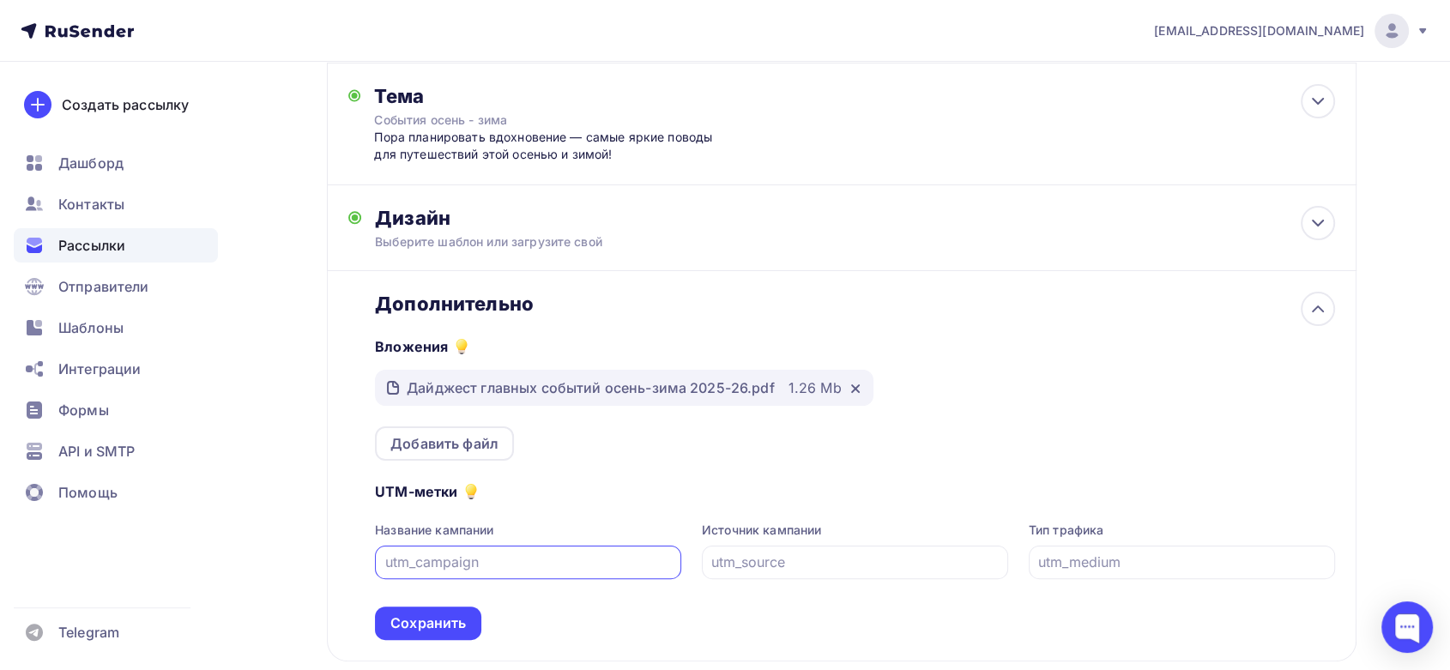
scroll to position [367, 0]
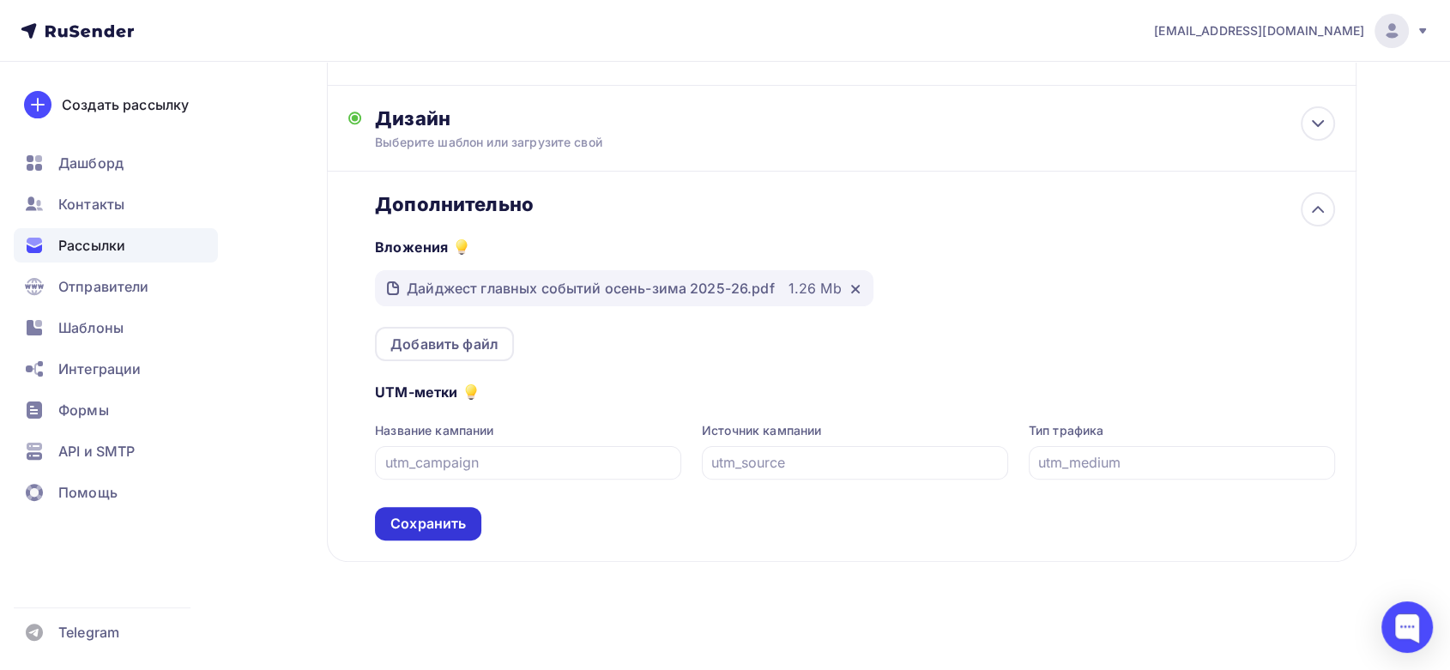
click at [432, 516] on div "Сохранить" at bounding box center [428, 524] width 76 height 20
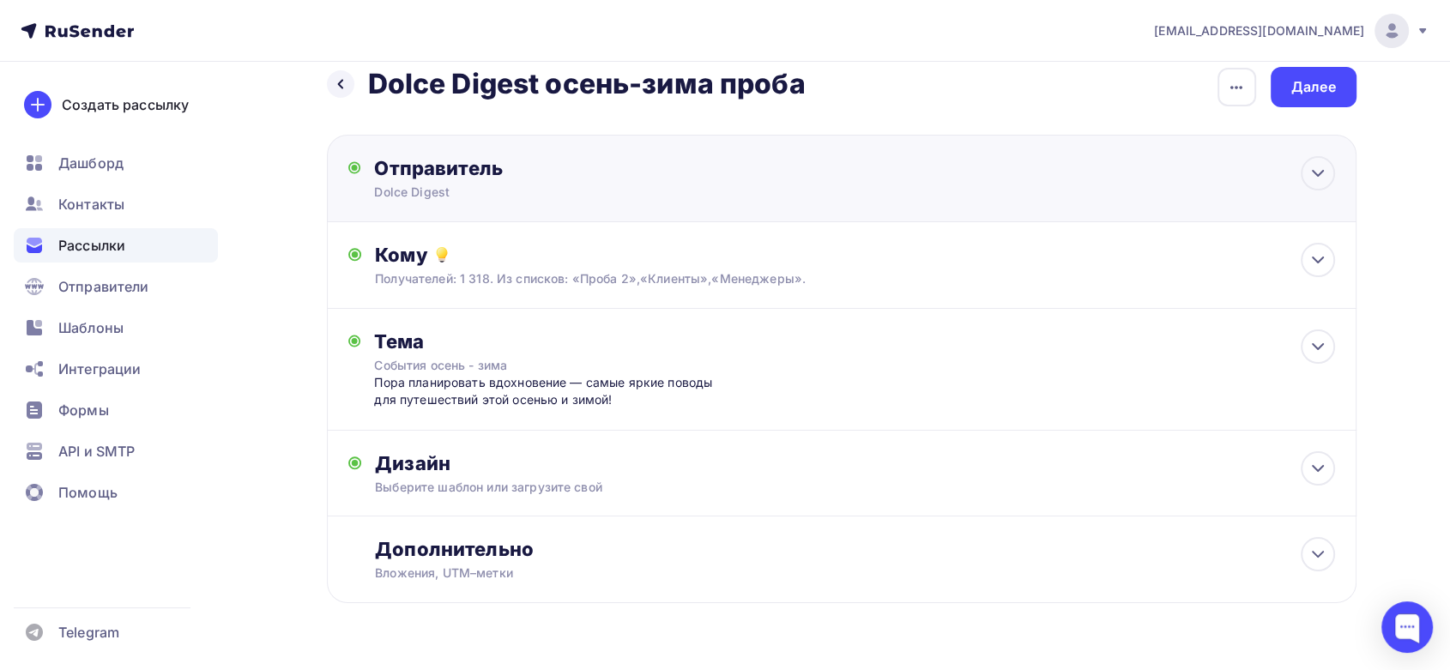
scroll to position [0, 0]
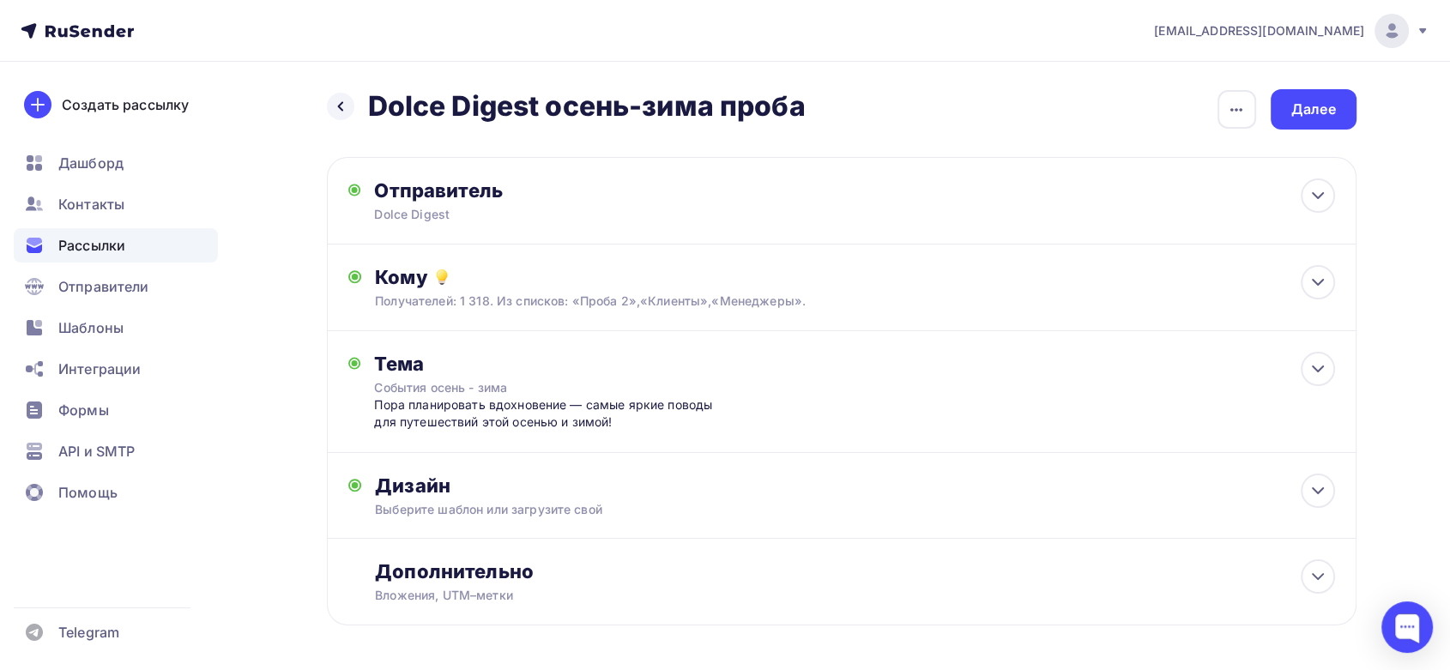
drag, startPoint x: 730, startPoint y: 99, endPoint x: 987, endPoint y: 102, distance: 256.6
click at [741, 100] on h2 "Dolce Digest осень-зима проба" at bounding box center [587, 106] width 438 height 34
click at [1221, 102] on div "button" at bounding box center [1236, 109] width 39 height 39
click at [1111, 190] on div "Переименовать рассылку" at bounding box center [1146, 197] width 213 height 21
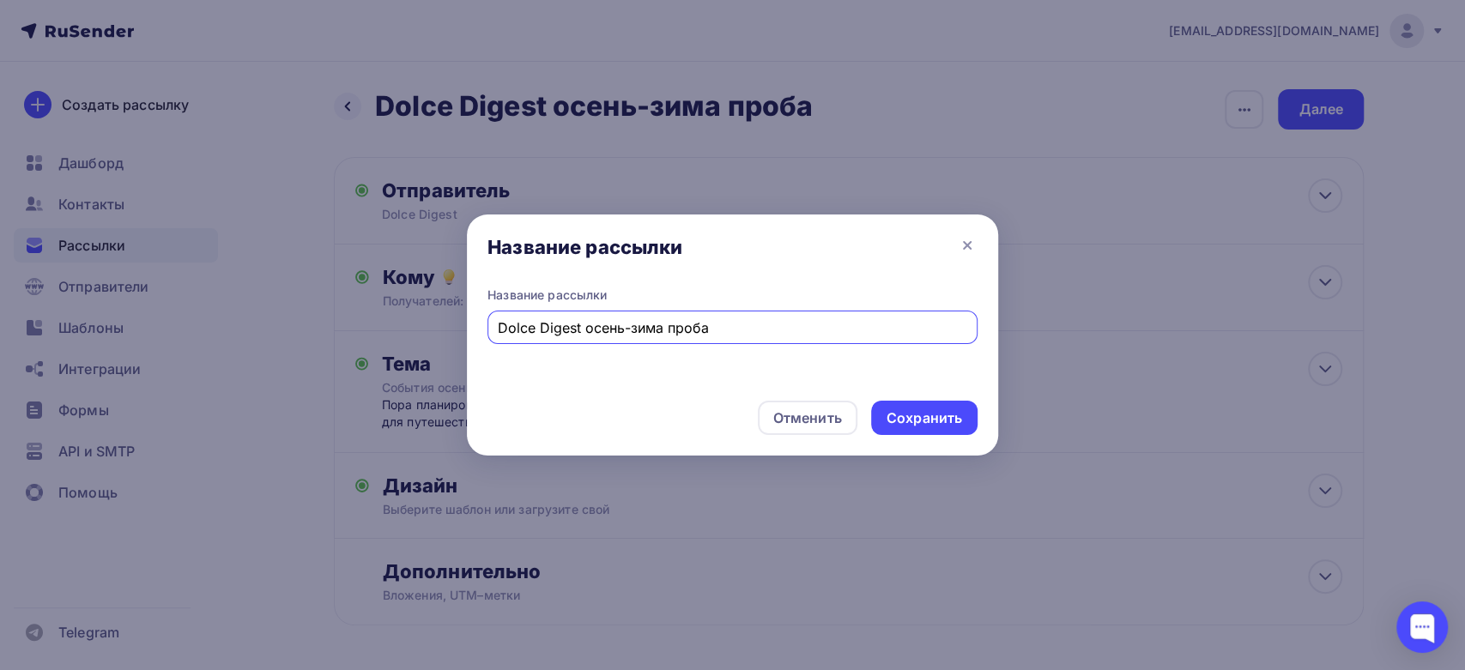
drag, startPoint x: 710, startPoint y: 326, endPoint x: 666, endPoint y: 334, distance: 45.3
click at [666, 334] on input "Dolce Digest осень-зима проба" at bounding box center [733, 327] width 470 height 21
type input "Dolce Digest осень-зима"
click at [934, 411] on div "Сохранить" at bounding box center [924, 418] width 76 height 20
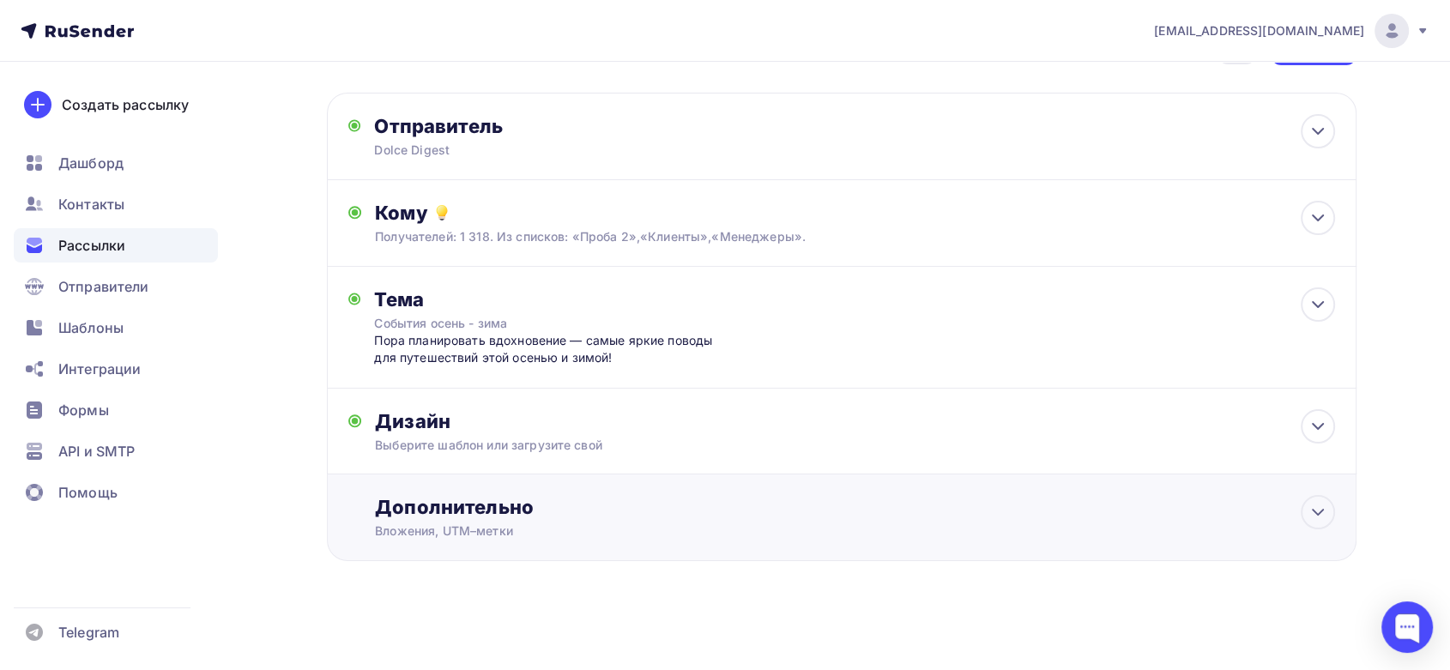
click at [698, 526] on div "Вложения, UTM–метки" at bounding box center [807, 531] width 864 height 17
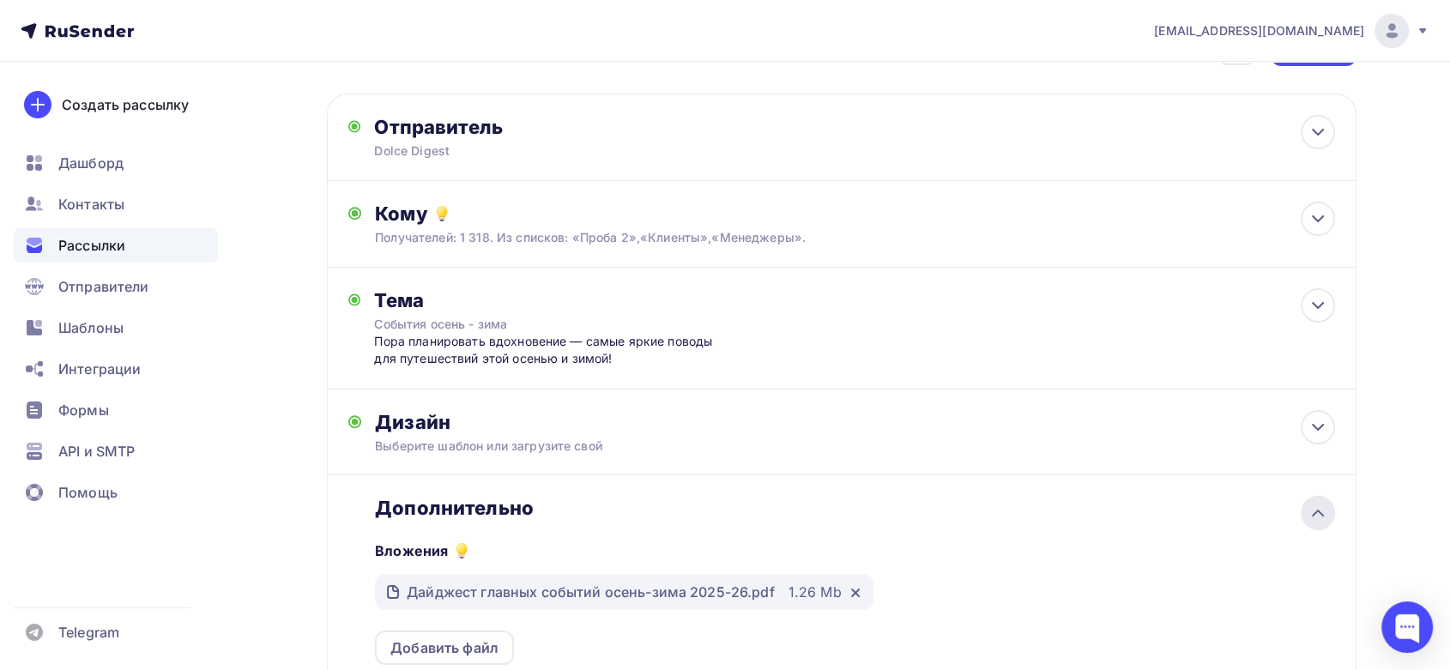
click at [1328, 510] on div at bounding box center [1318, 513] width 34 height 34
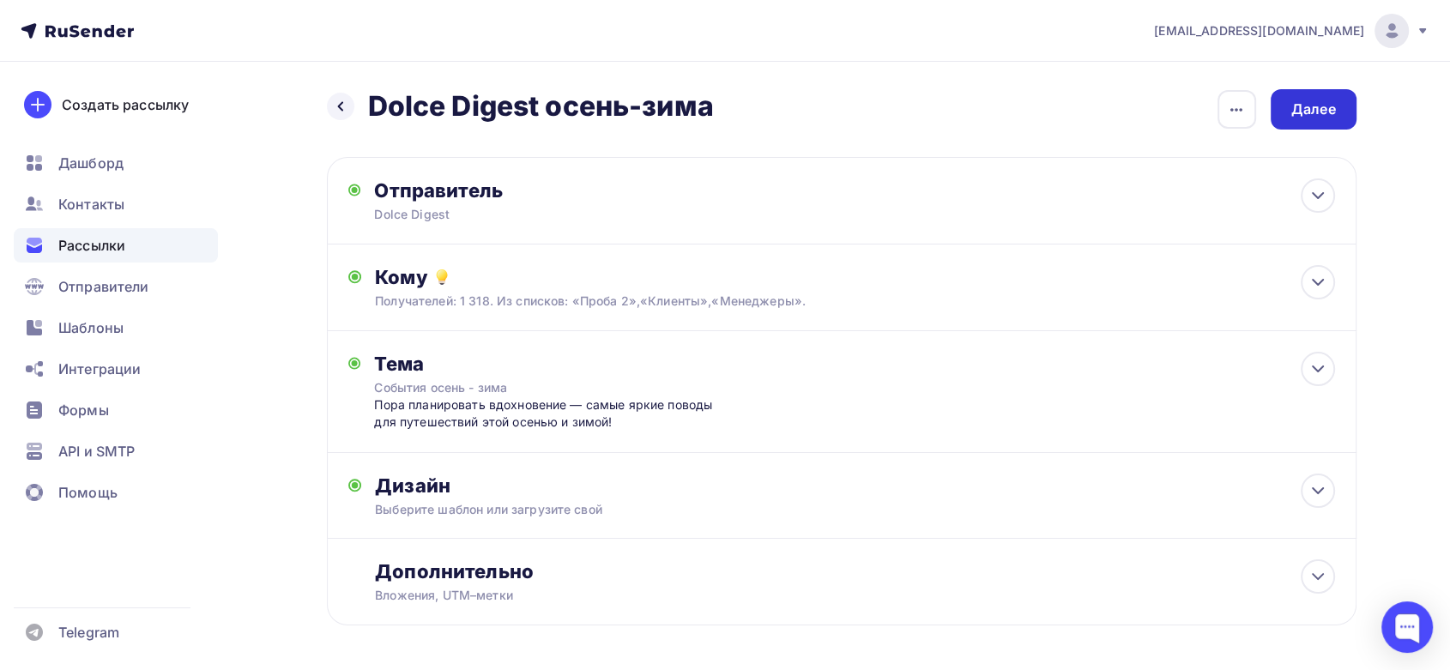
click at [1309, 115] on div "Далее" at bounding box center [1313, 110] width 45 height 20
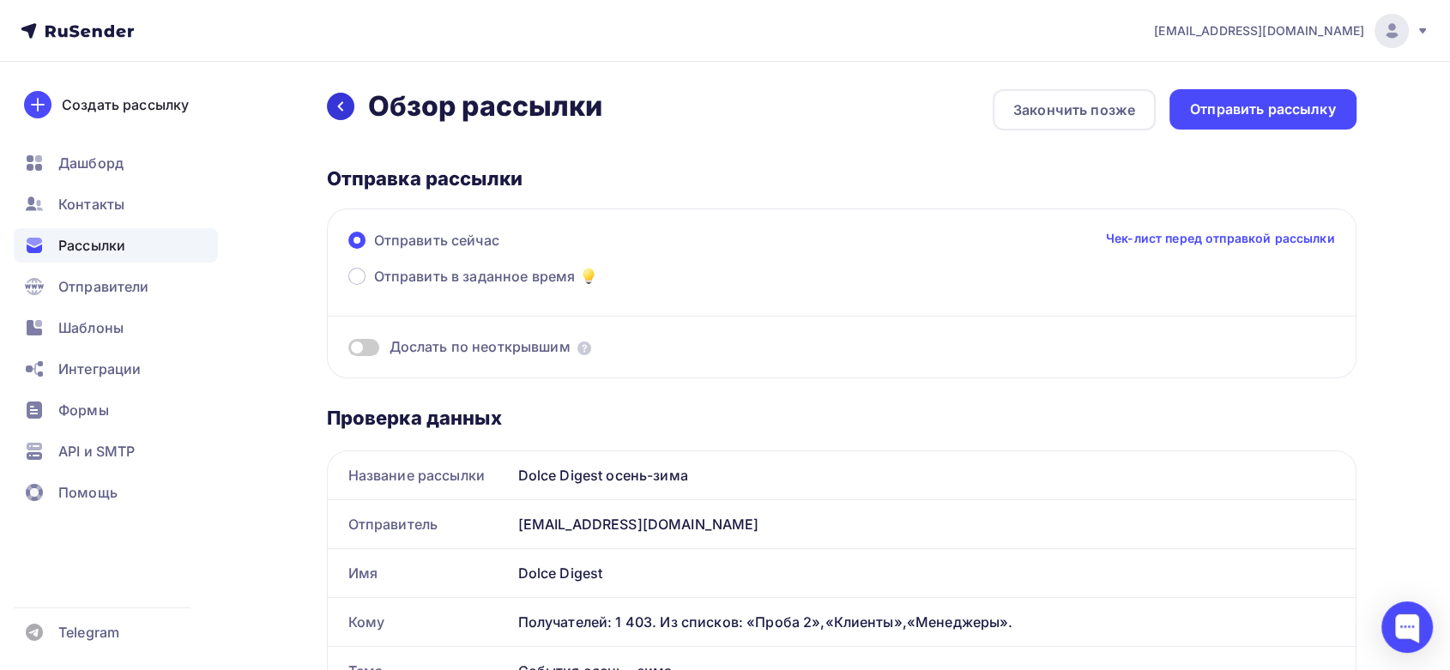
click at [329, 111] on div at bounding box center [340, 106] width 27 height 27
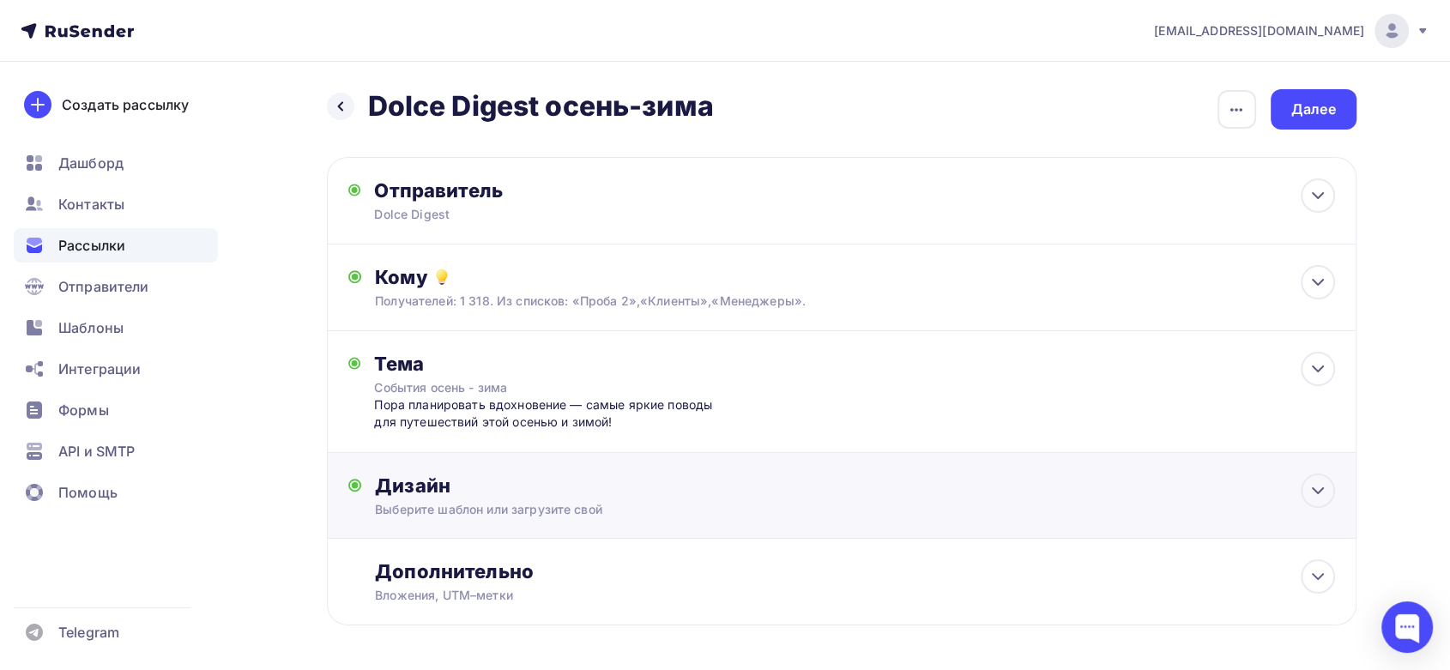
click at [793, 483] on div "Дизайн" at bounding box center [854, 486] width 959 height 24
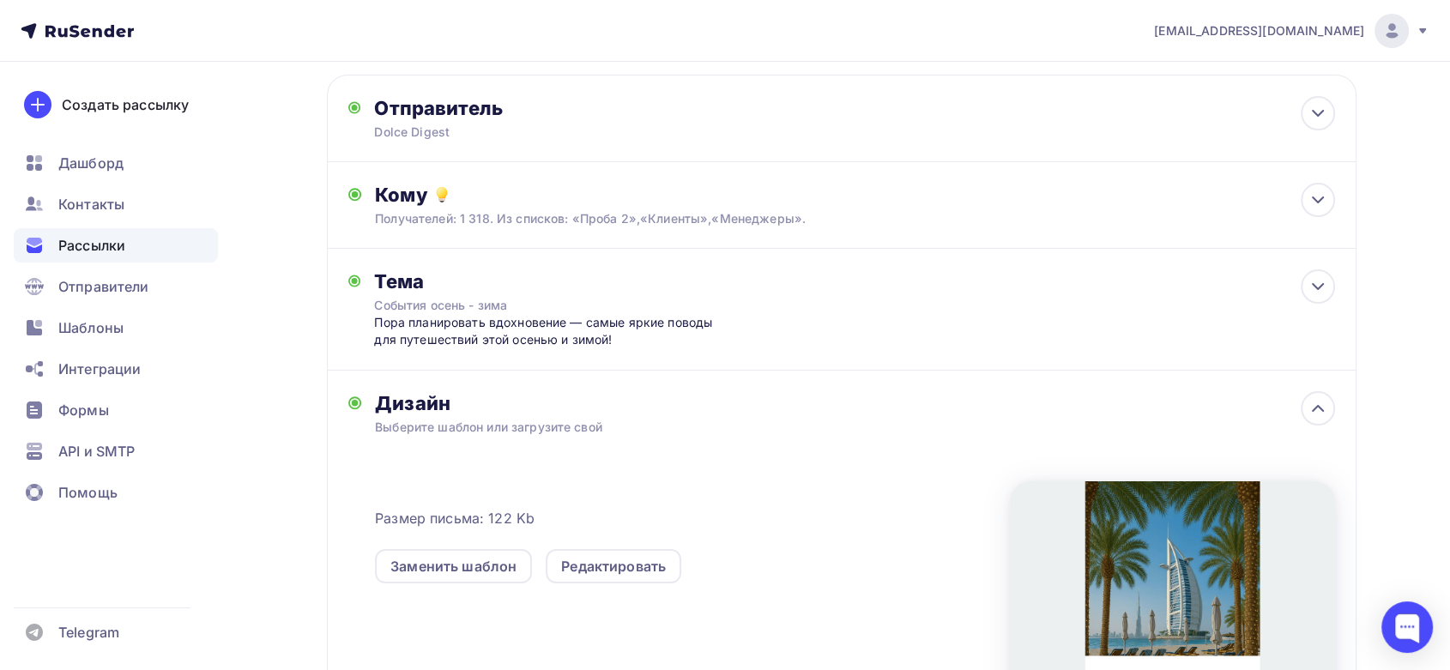
scroll to position [286, 0]
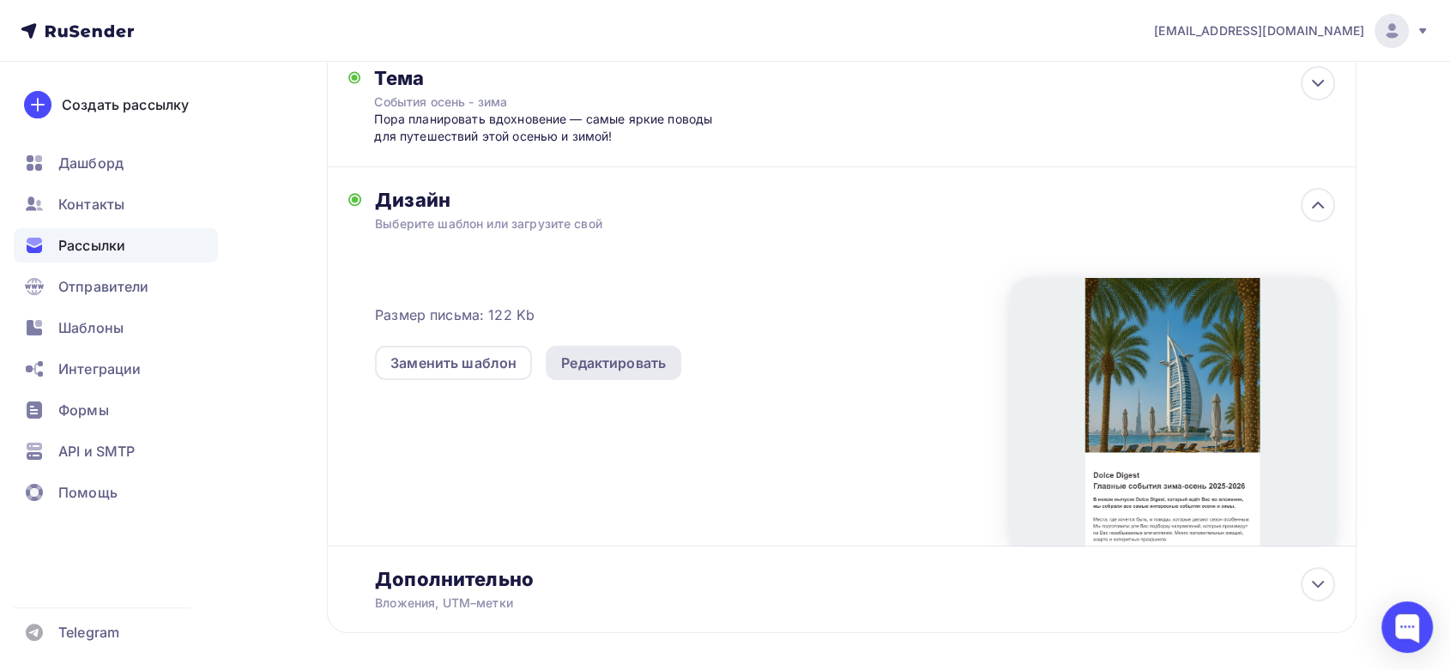
click at [592, 361] on div "Редактировать" at bounding box center [613, 363] width 105 height 21
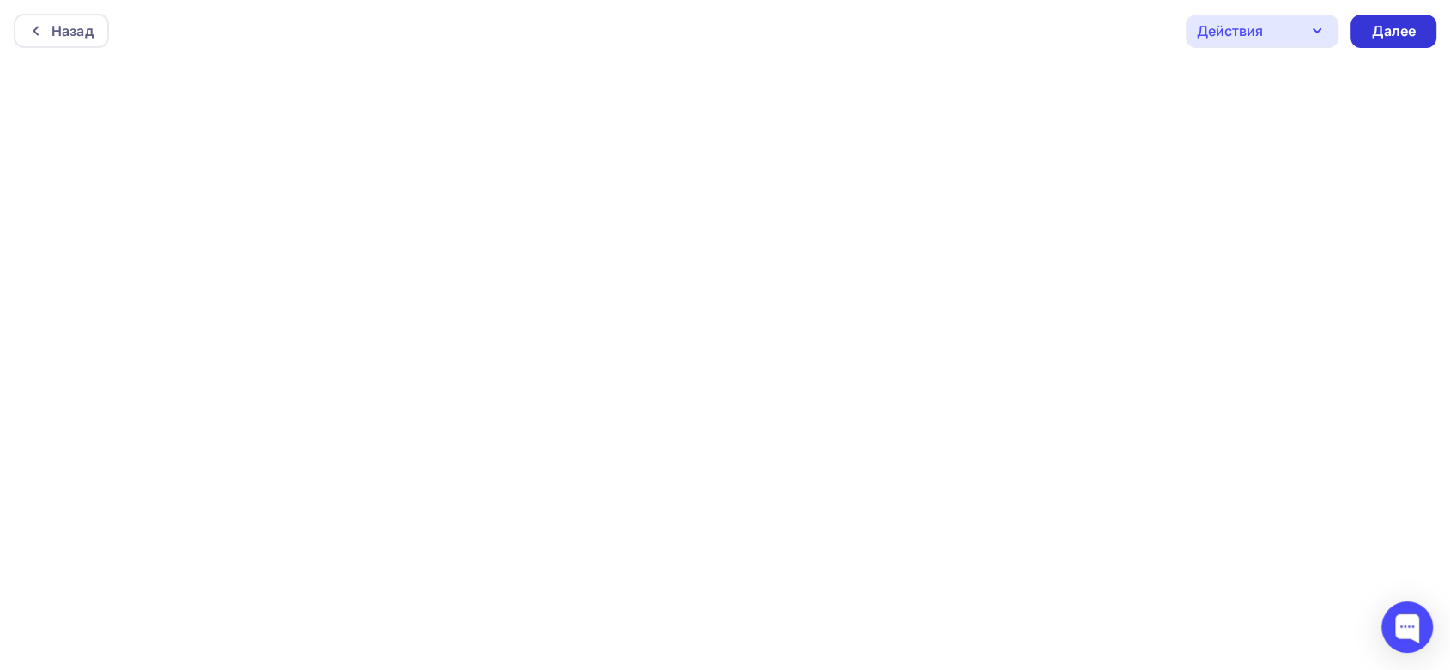
click at [1380, 34] on div "Далее" at bounding box center [1393, 31] width 45 height 20
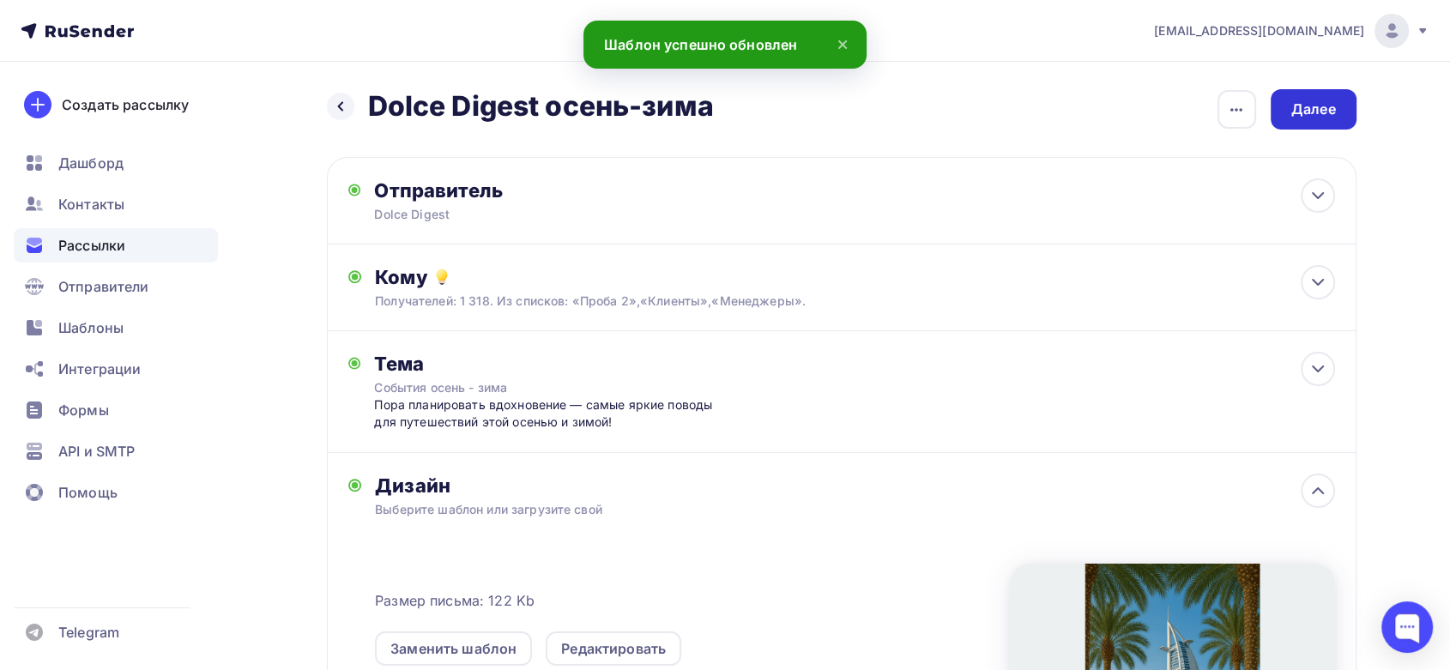
click at [1305, 112] on div "Далее" at bounding box center [1313, 110] width 45 height 20
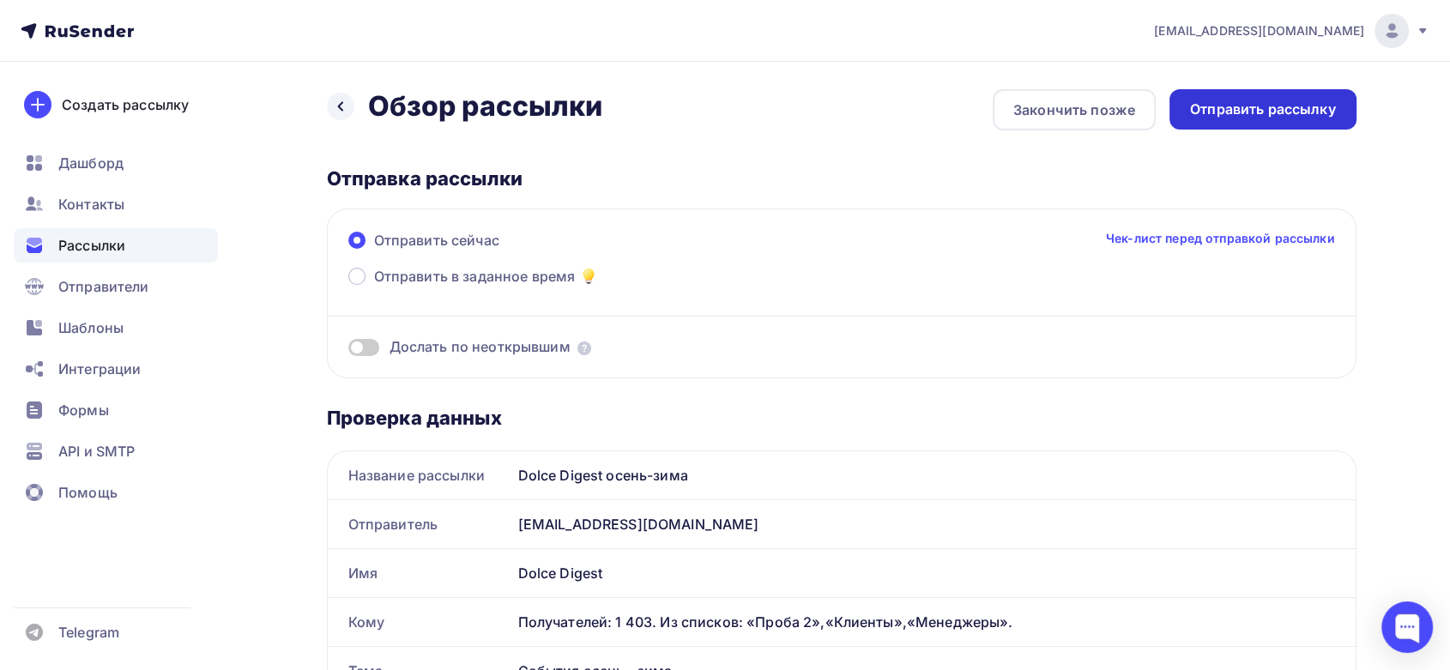
click at [1242, 105] on div "Отправить рассылку" at bounding box center [1263, 110] width 146 height 20
